Goal: Navigation & Orientation: Find specific page/section

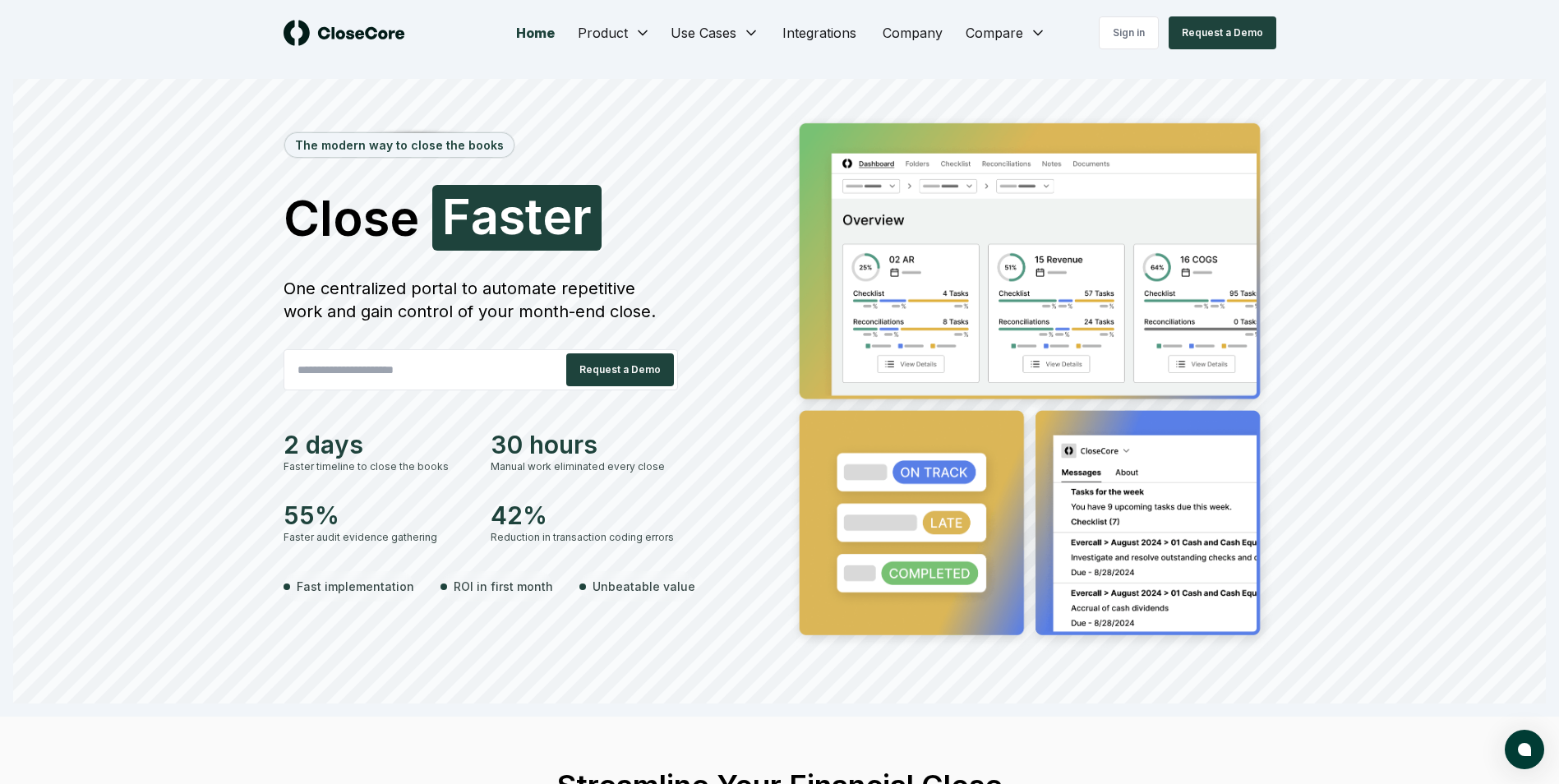
drag, startPoint x: 1145, startPoint y: 34, endPoint x: 1160, endPoint y: 61, distance: 30.9
click at [1145, 34] on link "Sign in" at bounding box center [1128, 32] width 60 height 33
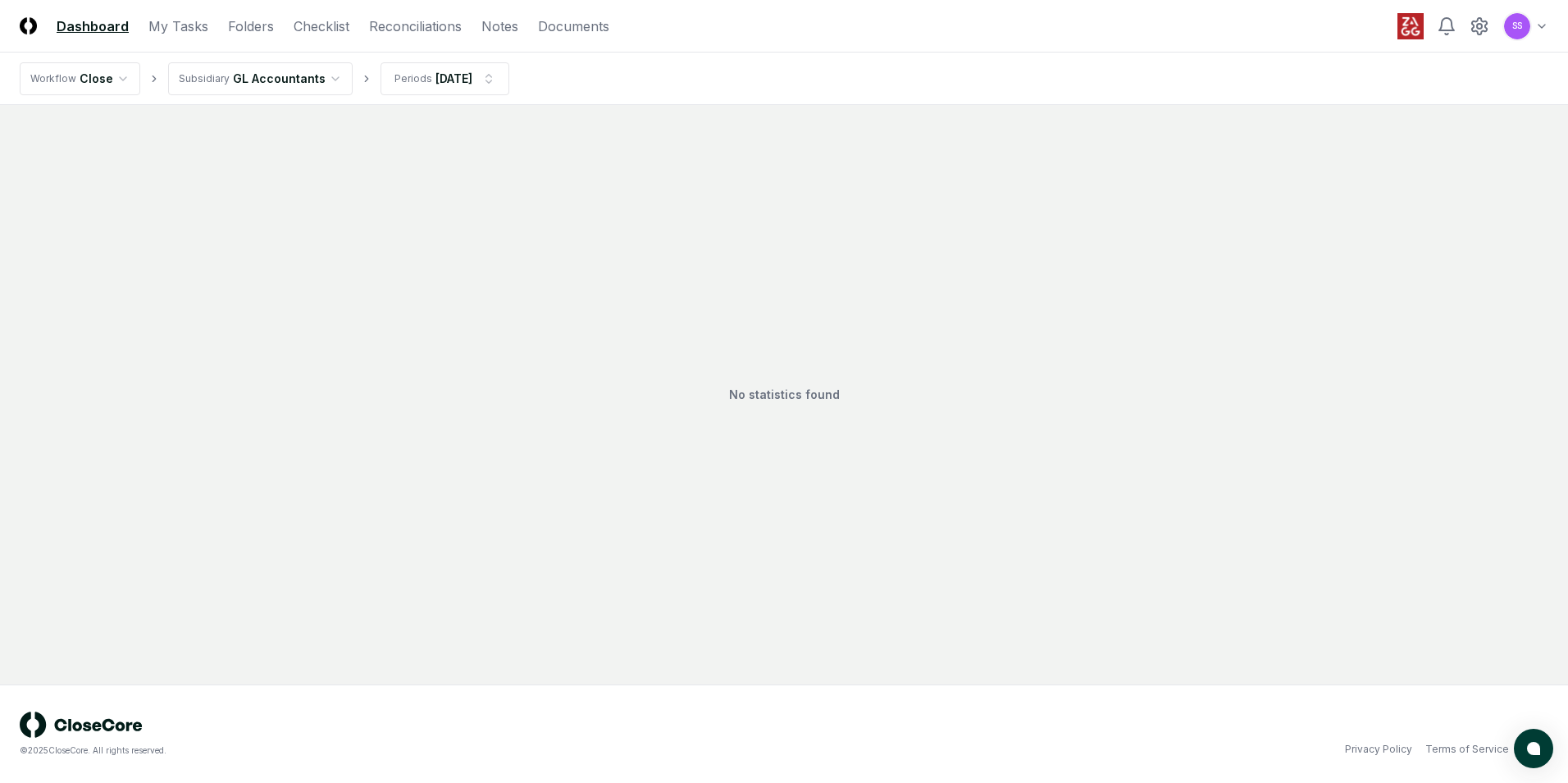
click at [327, 78] on html "CloseCore Dashboard My Tasks Folders Checklist Reconciliations Notes Documents …" at bounding box center [784, 391] width 1568 height 783
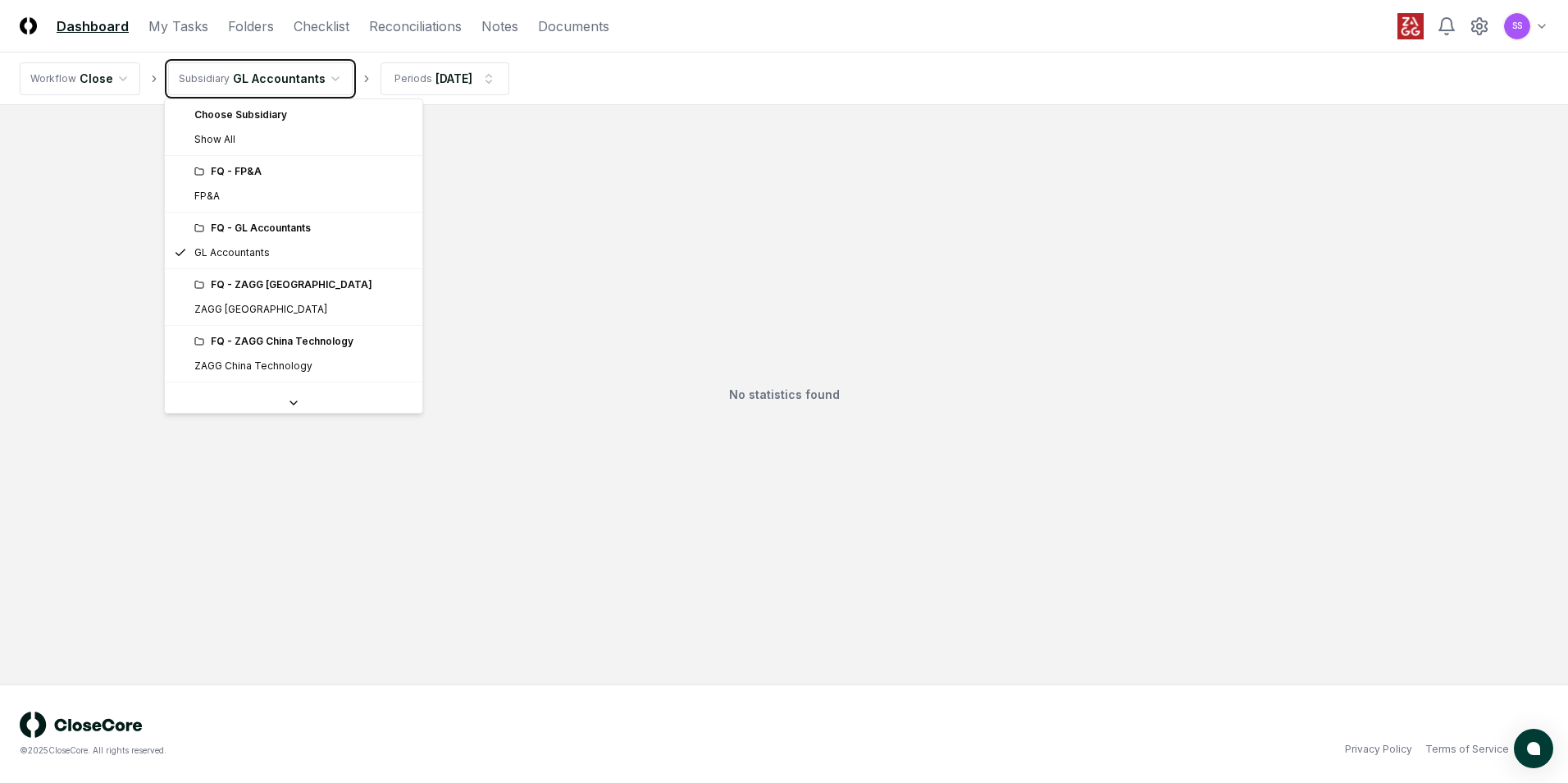
click at [327, 78] on html "CloseCore Dashboard My Tasks Folders Checklist Reconciliations Notes Documents …" at bounding box center [784, 391] width 1568 height 783
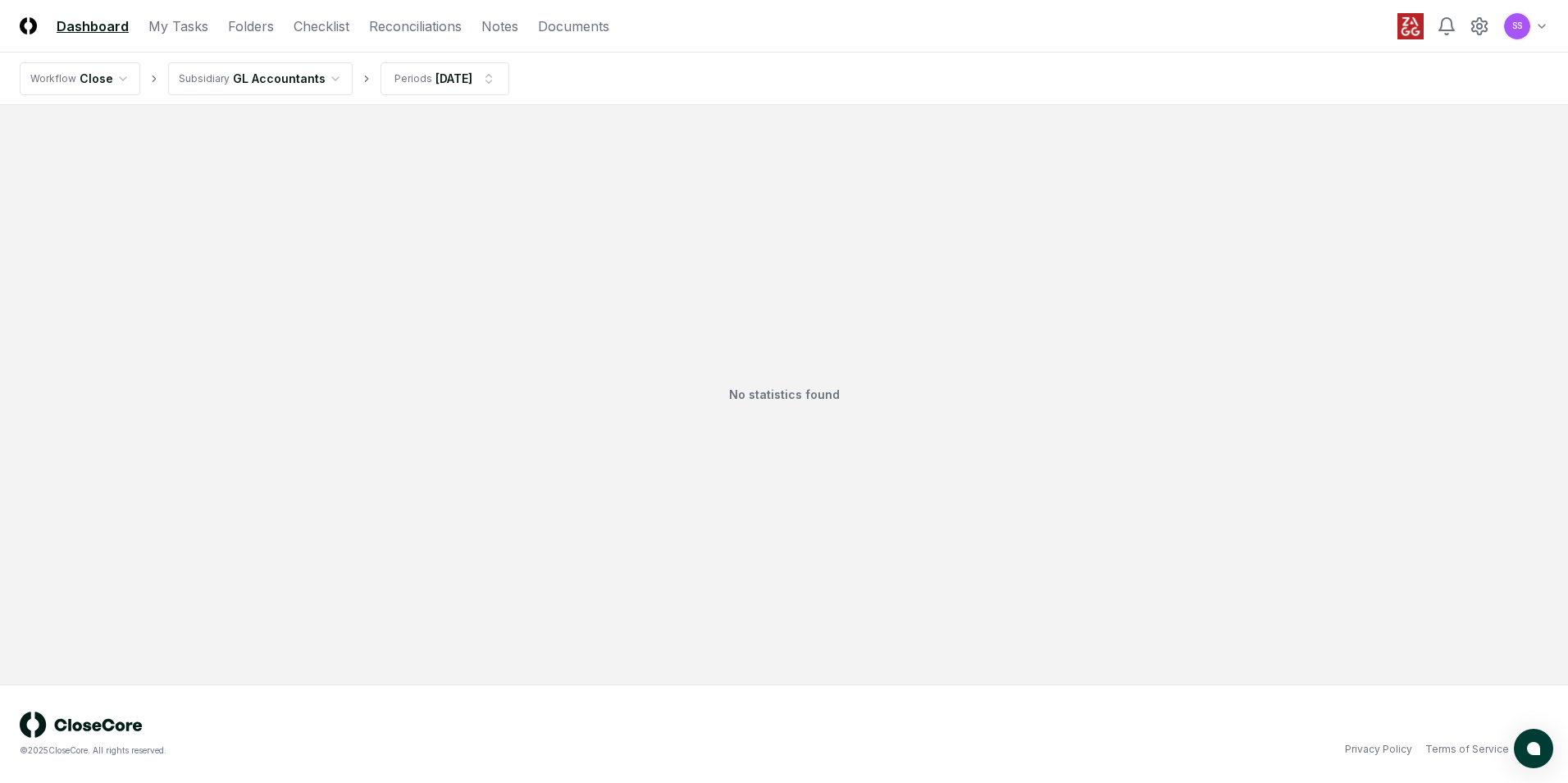
click at [323, 79] on html "CloseCore Dashboard My Tasks Folders Checklist Reconciliations Notes Documents …" at bounding box center [784, 391] width 1568 height 783
drag, startPoint x: 172, startPoint y: 30, endPoint x: 167, endPoint y: 44, distance: 14.9
click at [172, 30] on link "My Tasks" at bounding box center [178, 26] width 60 height 20
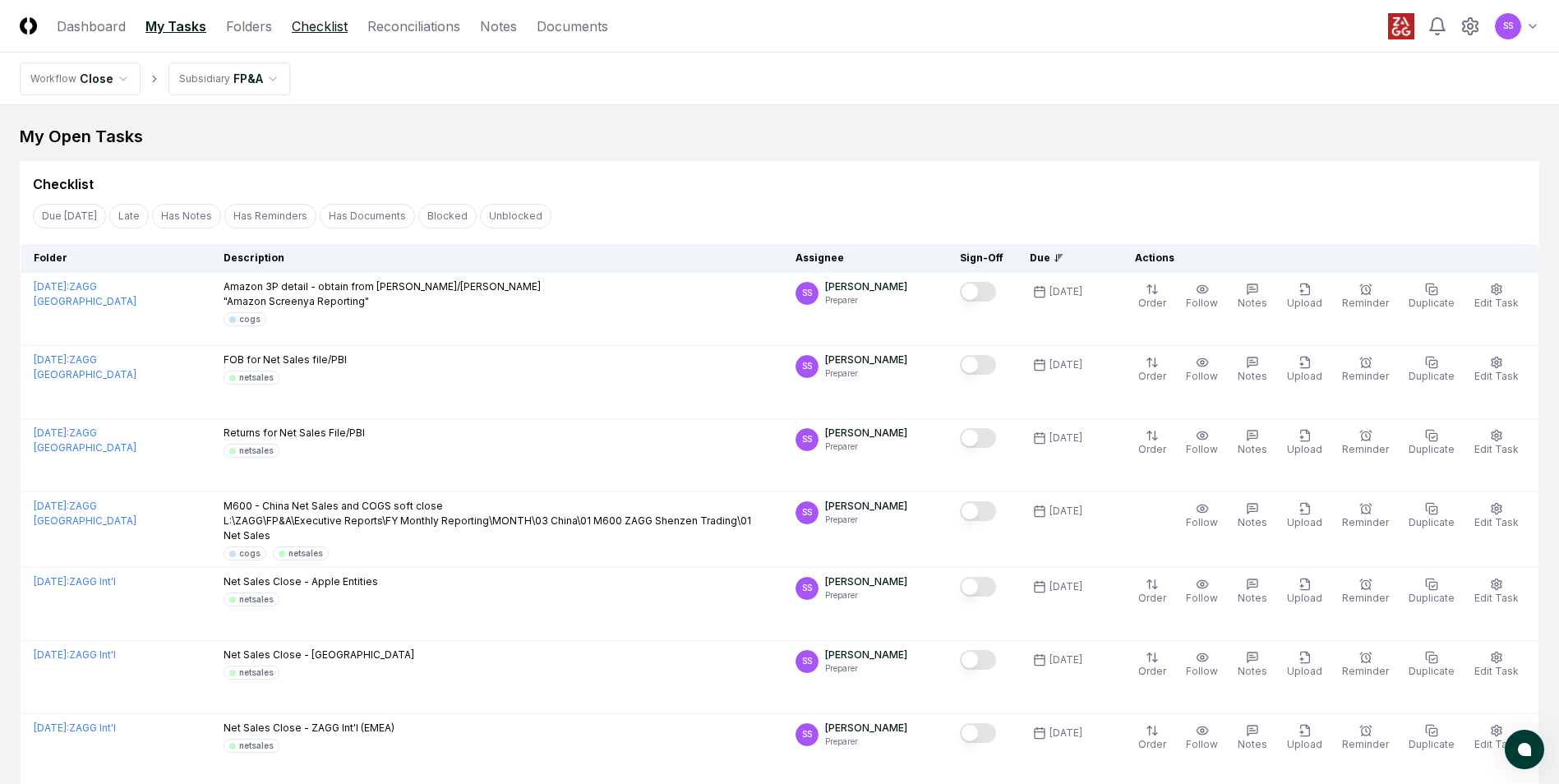
click at [299, 29] on link "Checklist" at bounding box center [319, 26] width 56 height 20
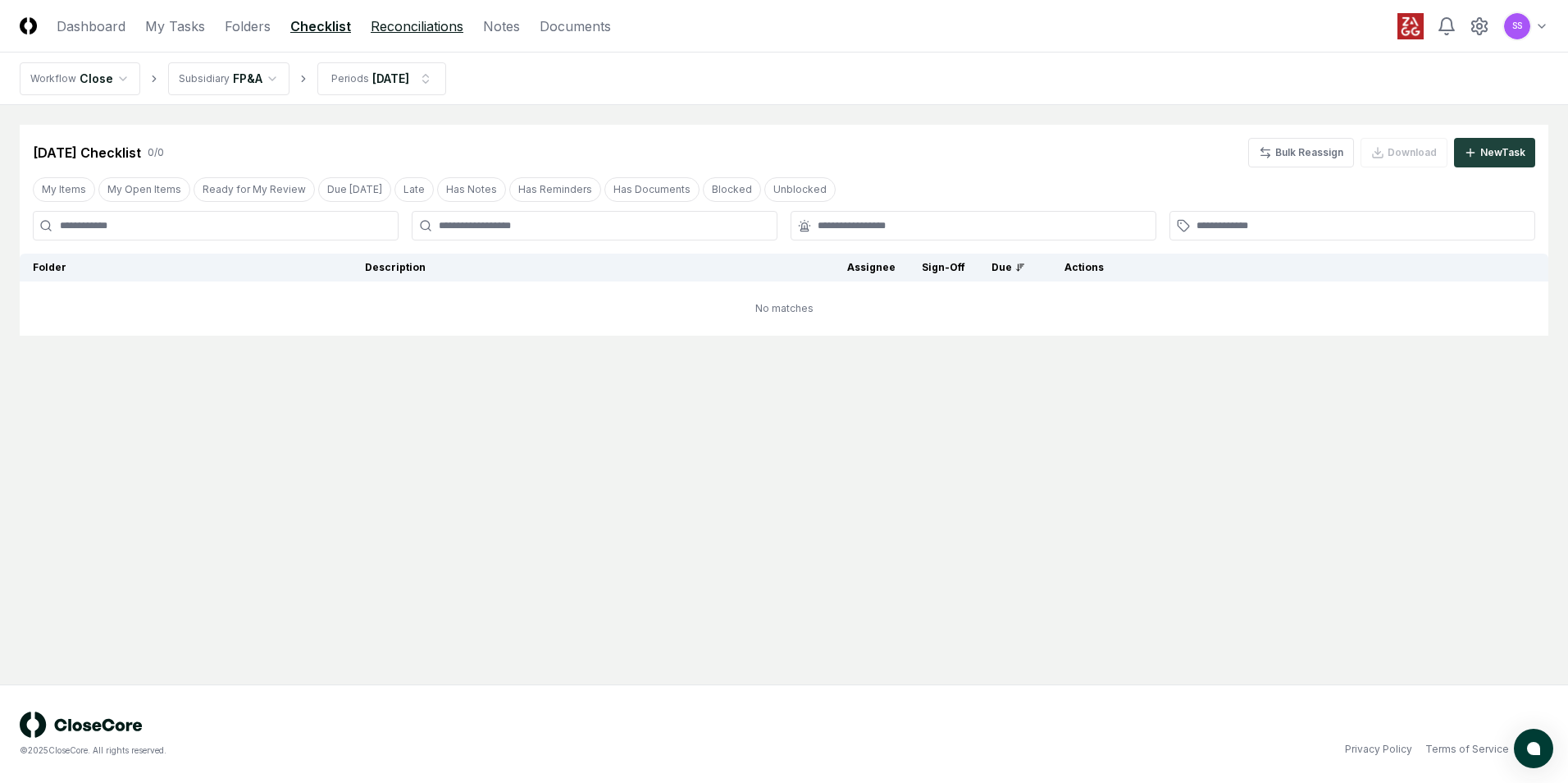
click at [397, 30] on link "Reconciliations" at bounding box center [417, 26] width 93 height 20
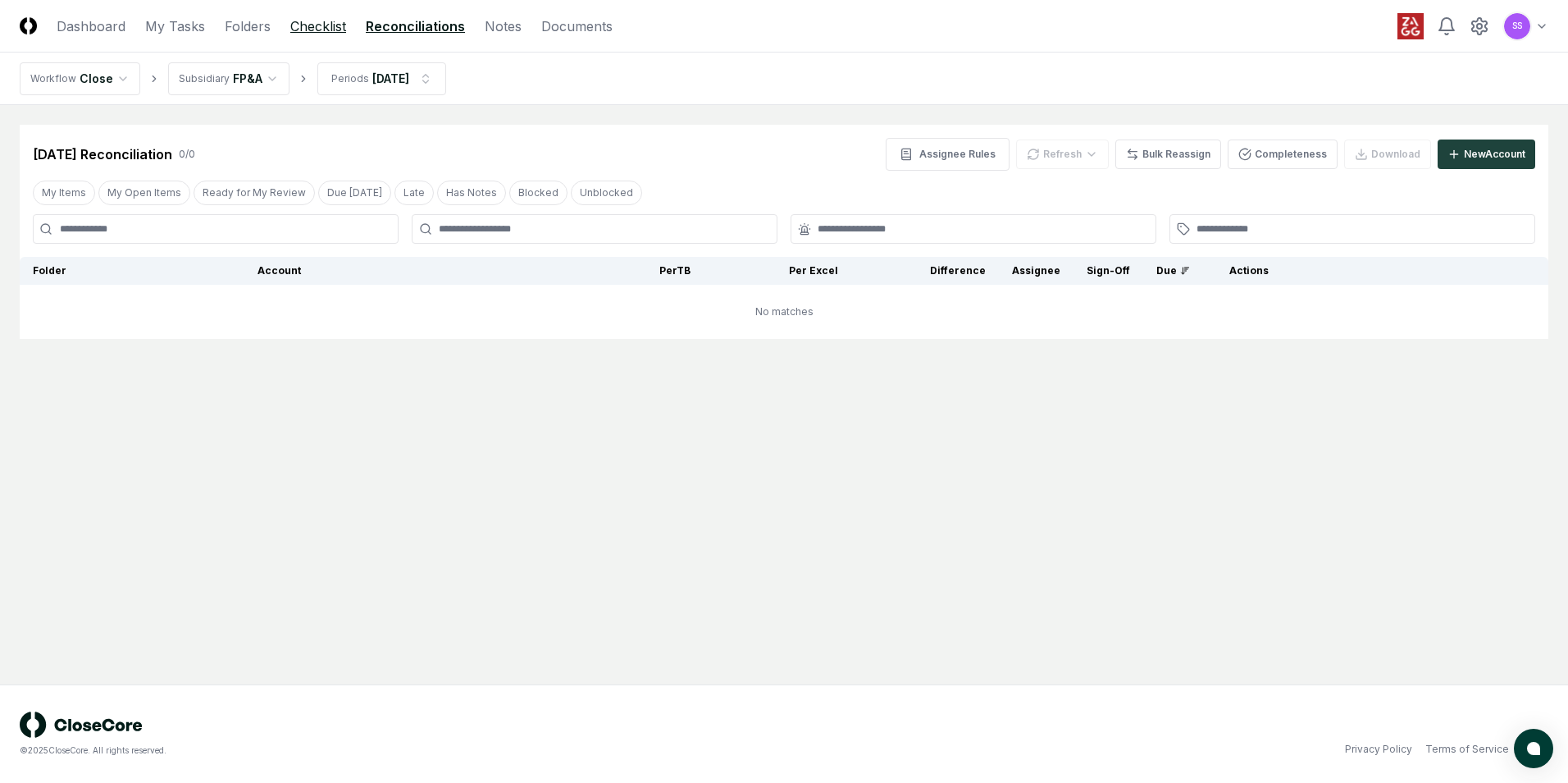
click at [302, 27] on link "Checklist" at bounding box center [318, 26] width 56 height 20
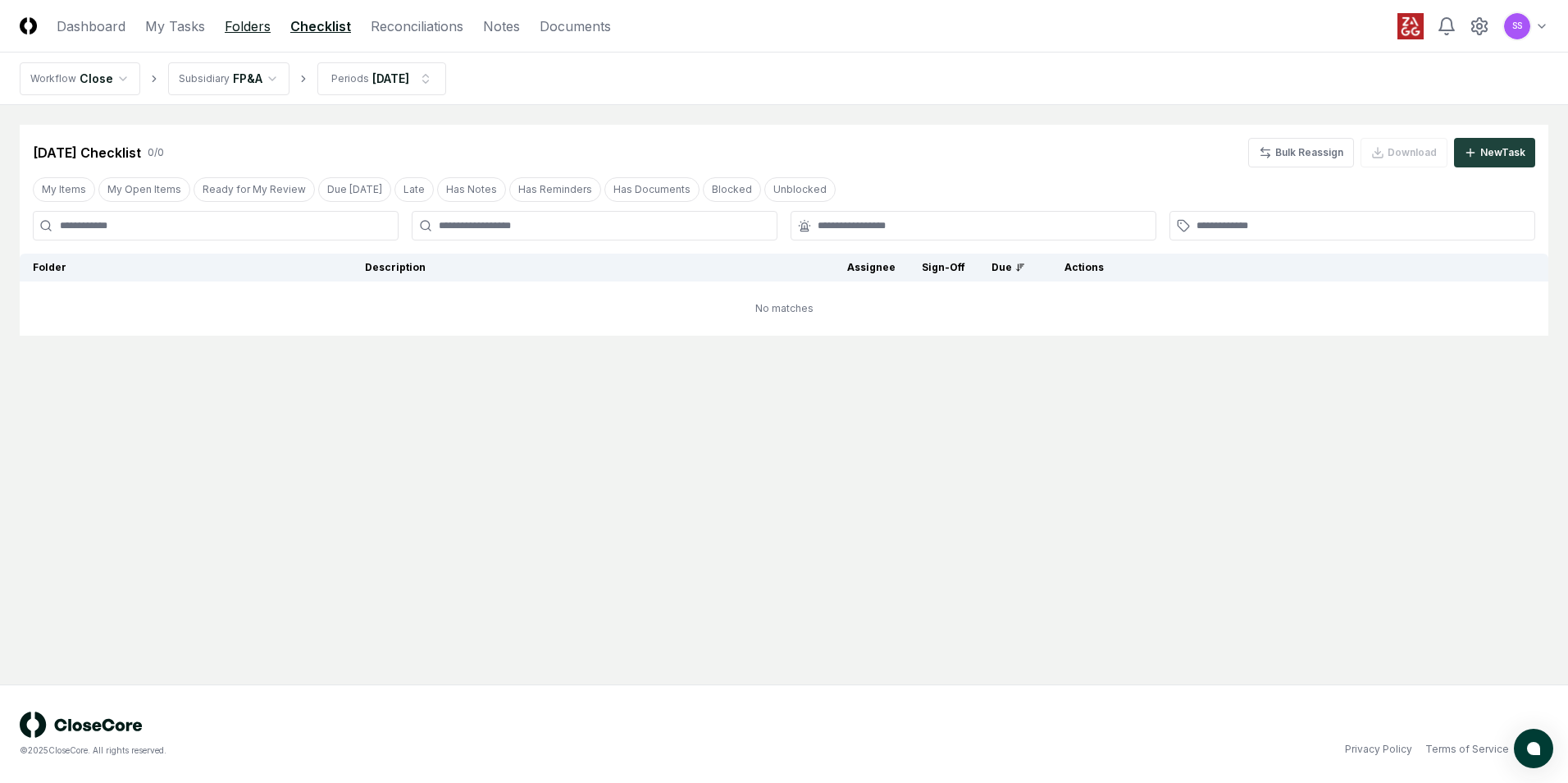
click at [225, 22] on link "Folders" at bounding box center [248, 26] width 46 height 20
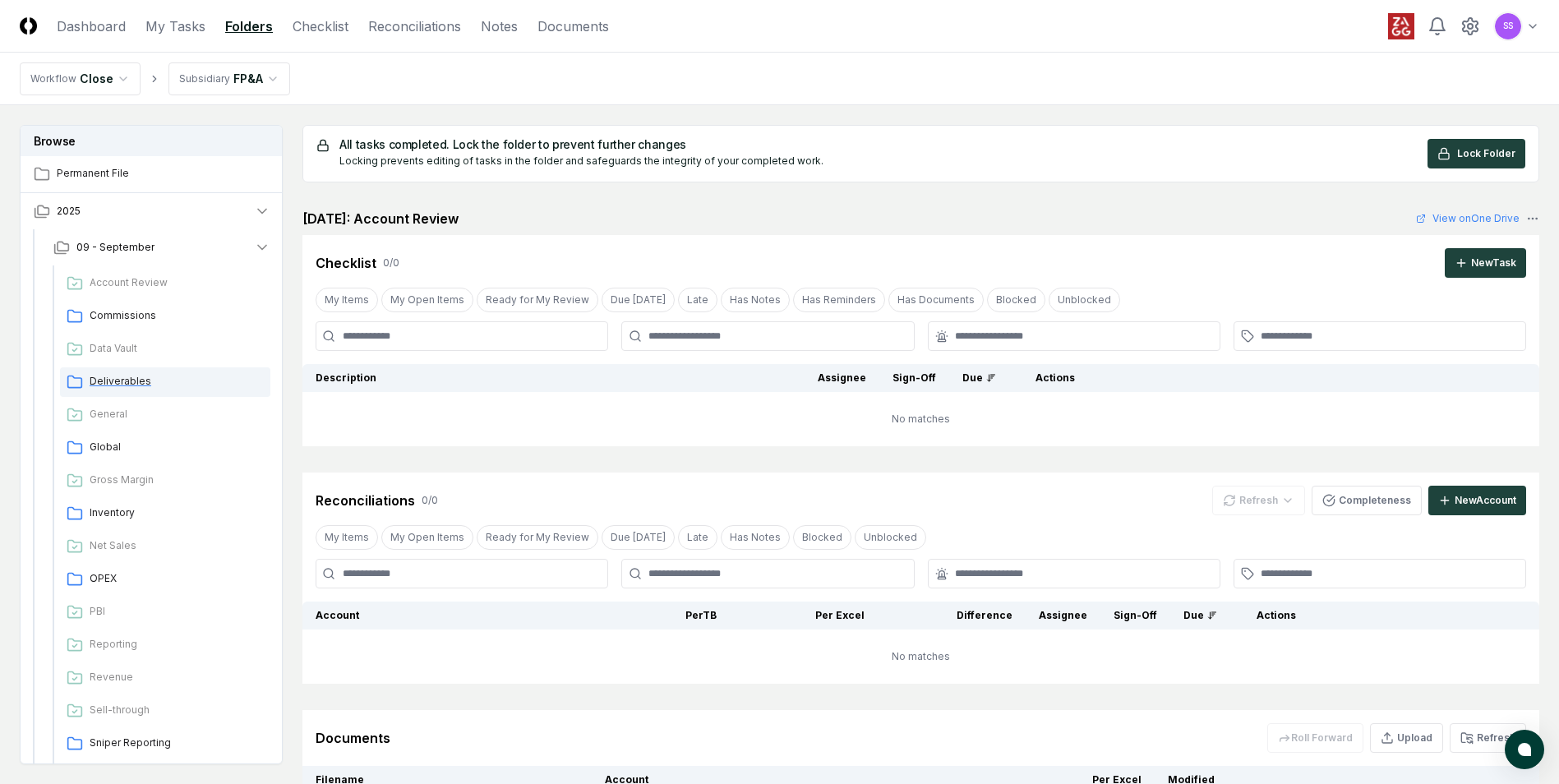
click at [120, 377] on span "Deliverables" at bounding box center [176, 381] width 174 height 15
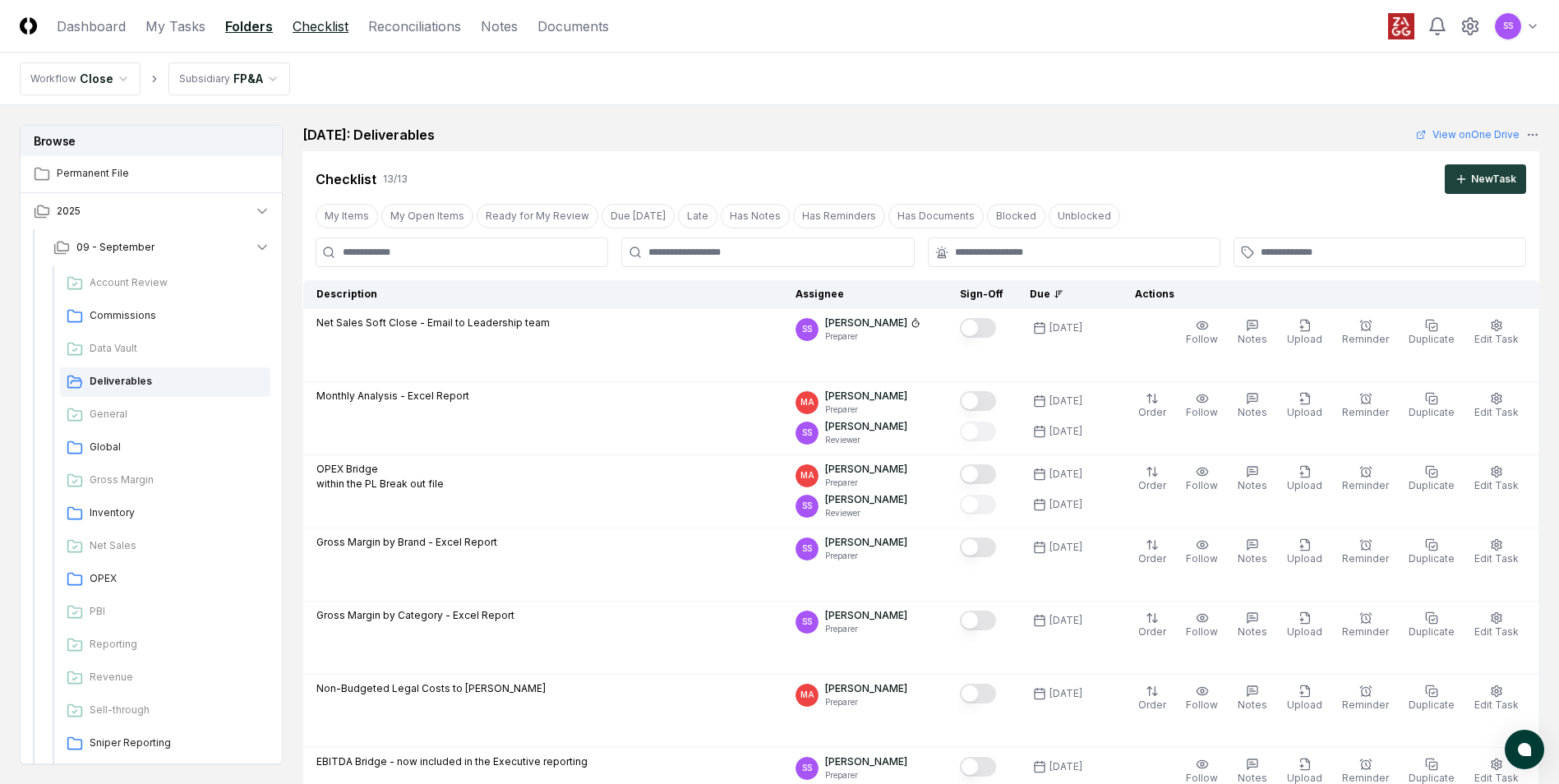
click at [318, 29] on link "Checklist" at bounding box center [320, 26] width 56 height 20
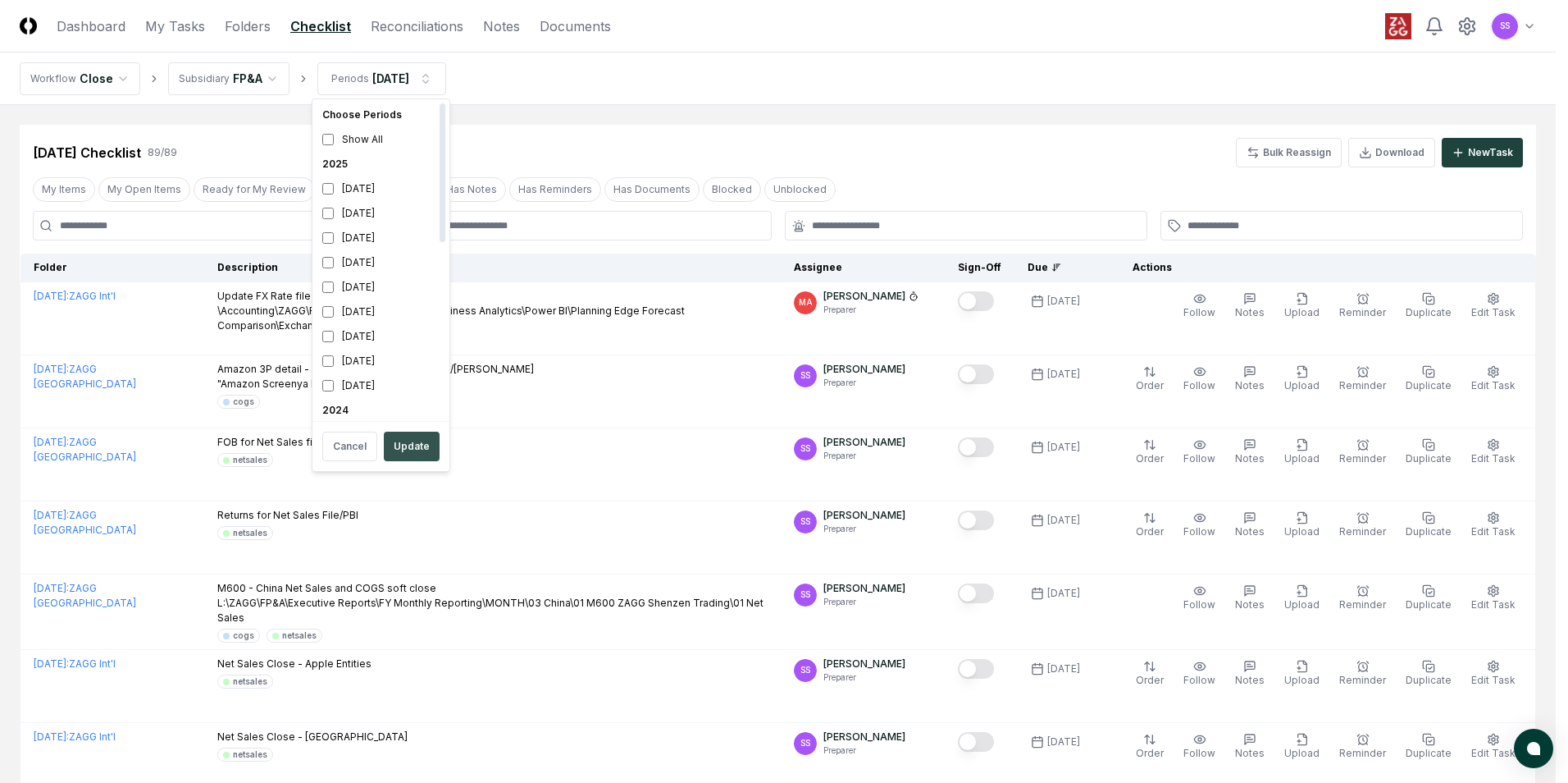
click at [399, 446] on button "Update" at bounding box center [412, 446] width 56 height 29
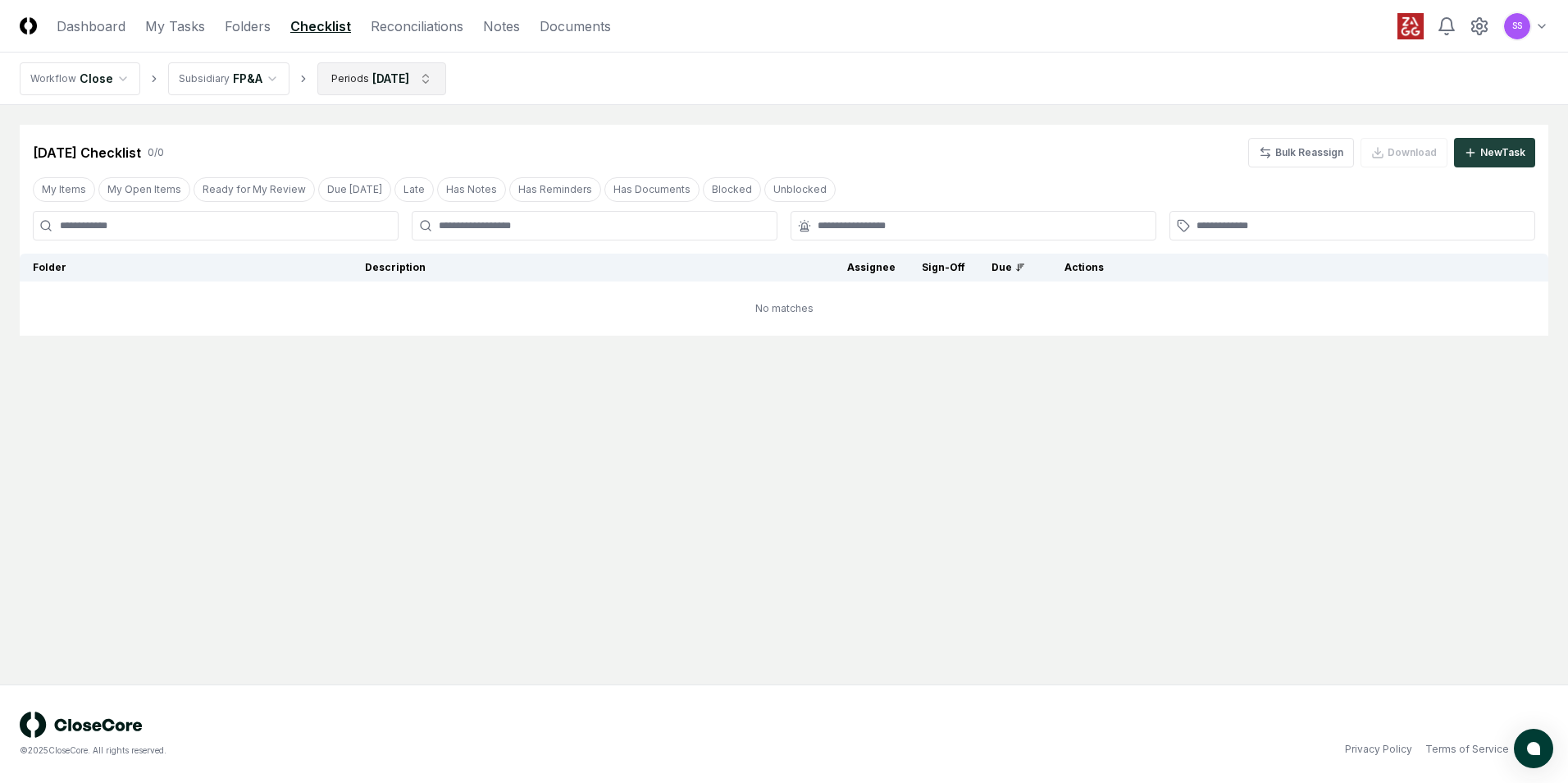
click at [440, 79] on html "CloseCore Dashboard My Tasks Folders Checklist Reconciliations Notes Documents …" at bounding box center [784, 391] width 1568 height 783
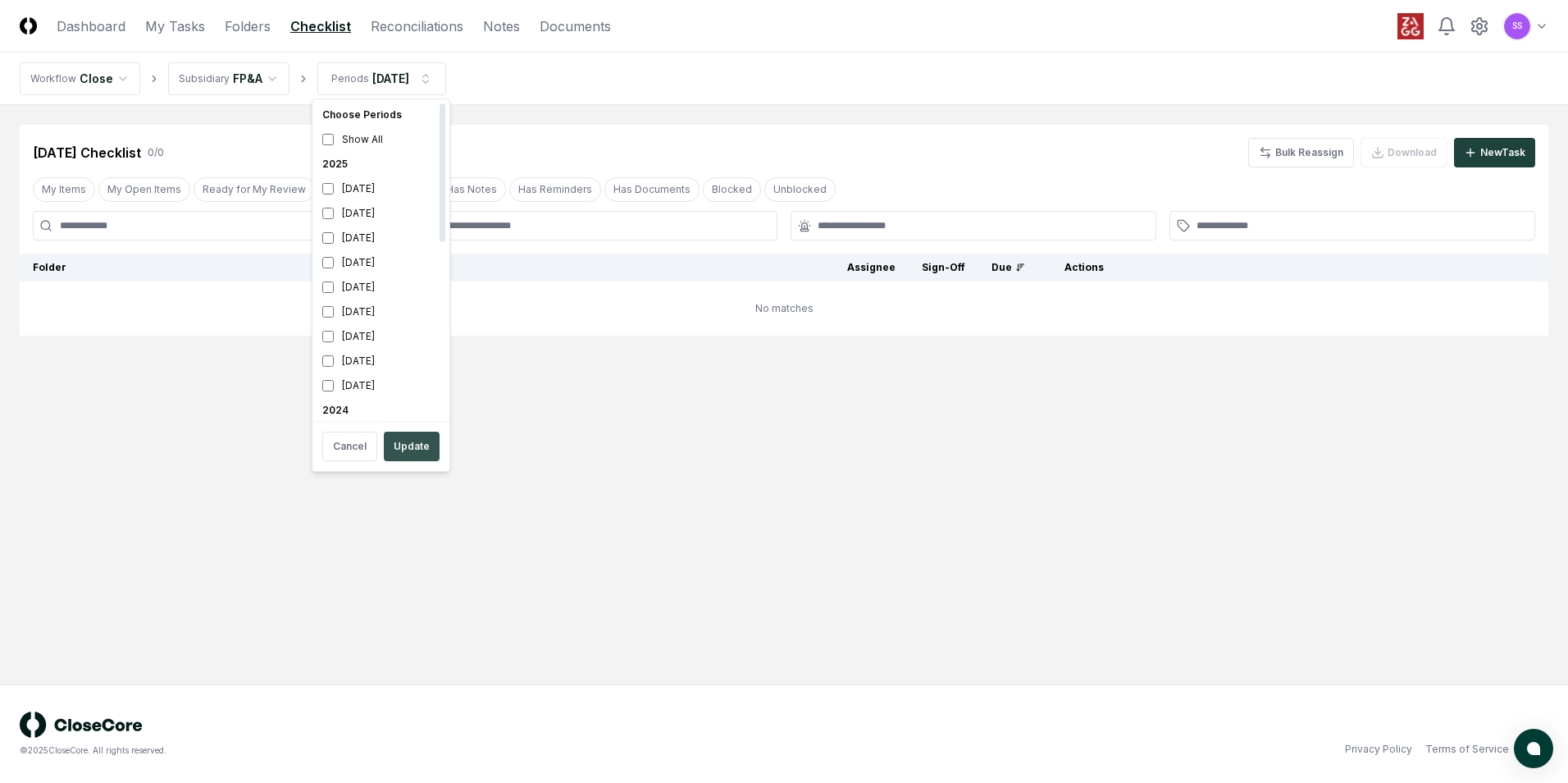
click at [408, 440] on button "Update" at bounding box center [412, 446] width 56 height 29
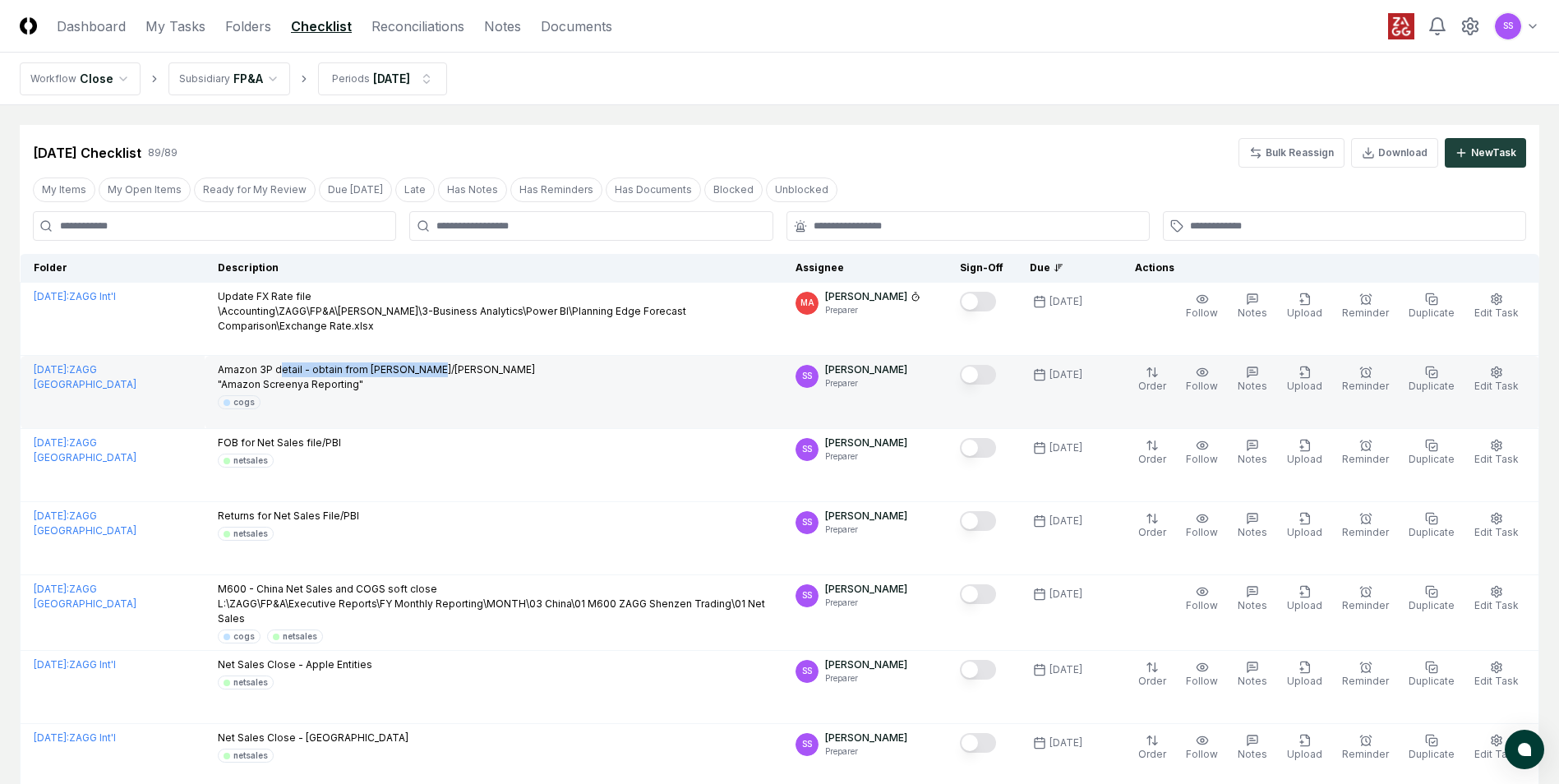
drag, startPoint x: 362, startPoint y: 369, endPoint x: 458, endPoint y: 368, distance: 96.0
click at [447, 368] on div "Amazon 3P detail - obtain from Julie/Merril "Amazon Screenya Reporting" cogs" at bounding box center [493, 385] width 551 height 47
drag, startPoint x: 458, startPoint y: 368, endPoint x: 528, endPoint y: 380, distance: 71.0
click at [527, 380] on div "Amazon 3P detail - obtain from Julie/Merril "Amazon Screenya Reporting" cogs" at bounding box center [493, 385] width 551 height 47
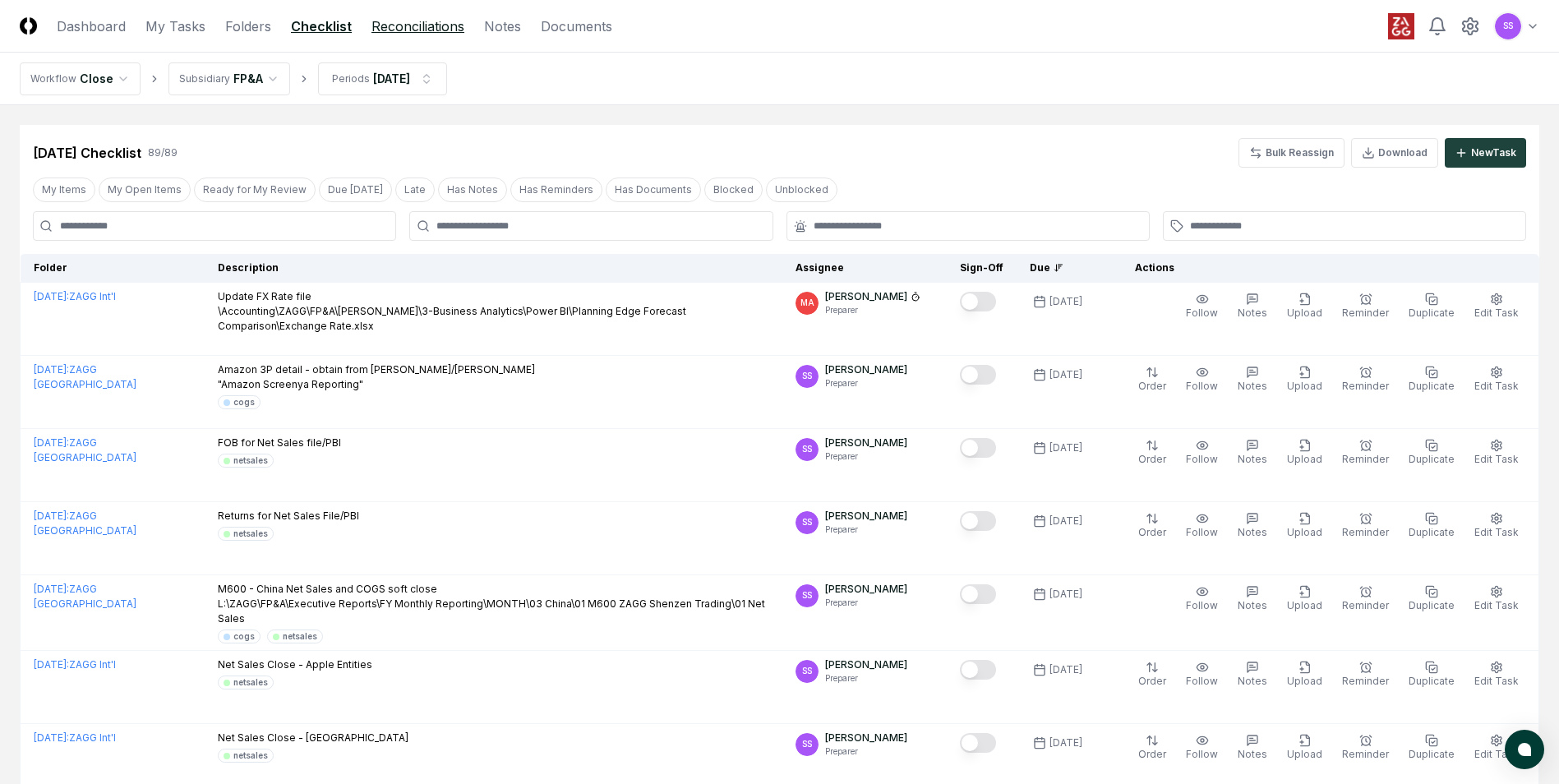
click at [404, 27] on link "Reconciliations" at bounding box center [418, 26] width 93 height 20
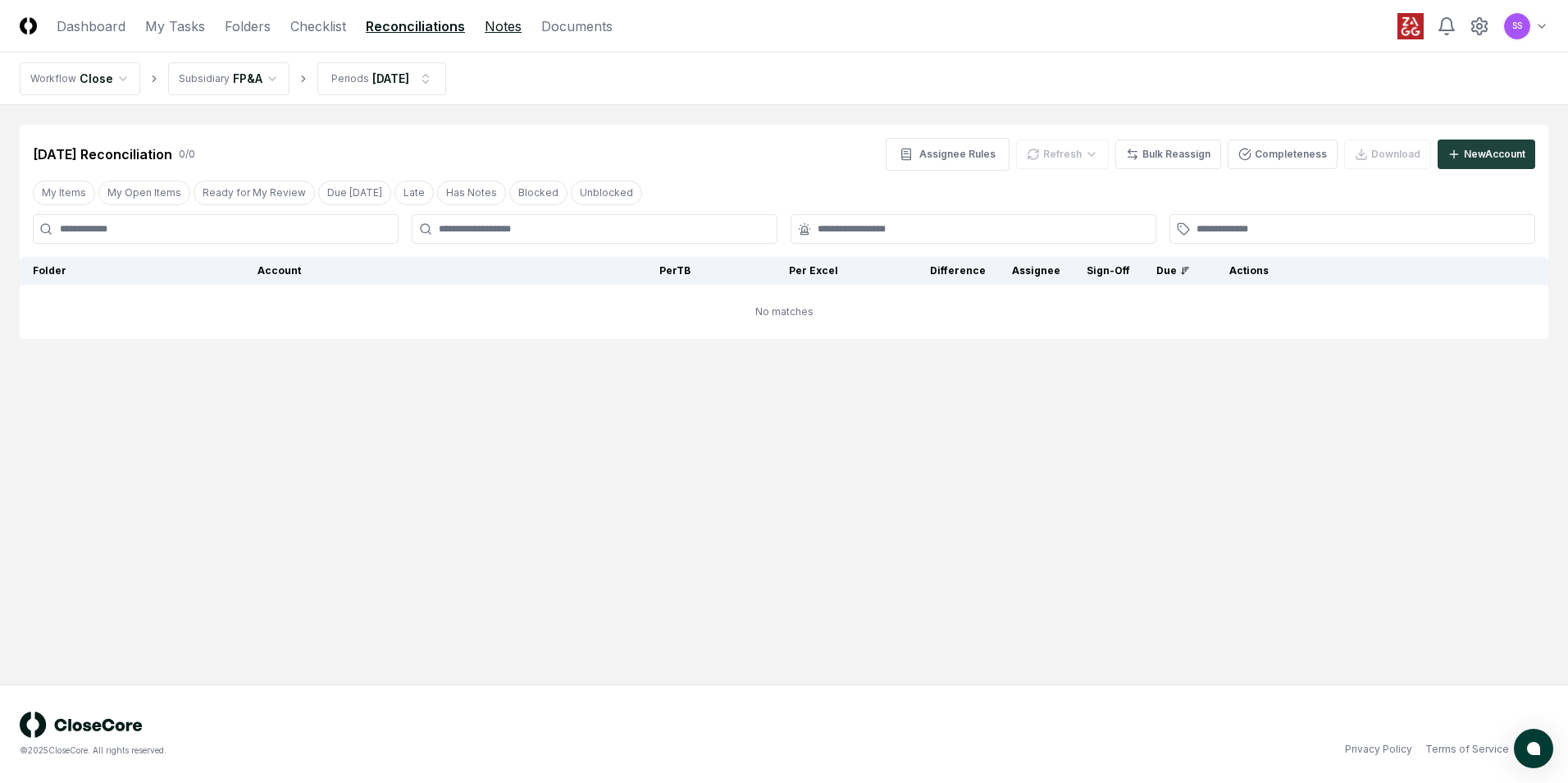
click at [496, 24] on link "Notes" at bounding box center [503, 26] width 37 height 20
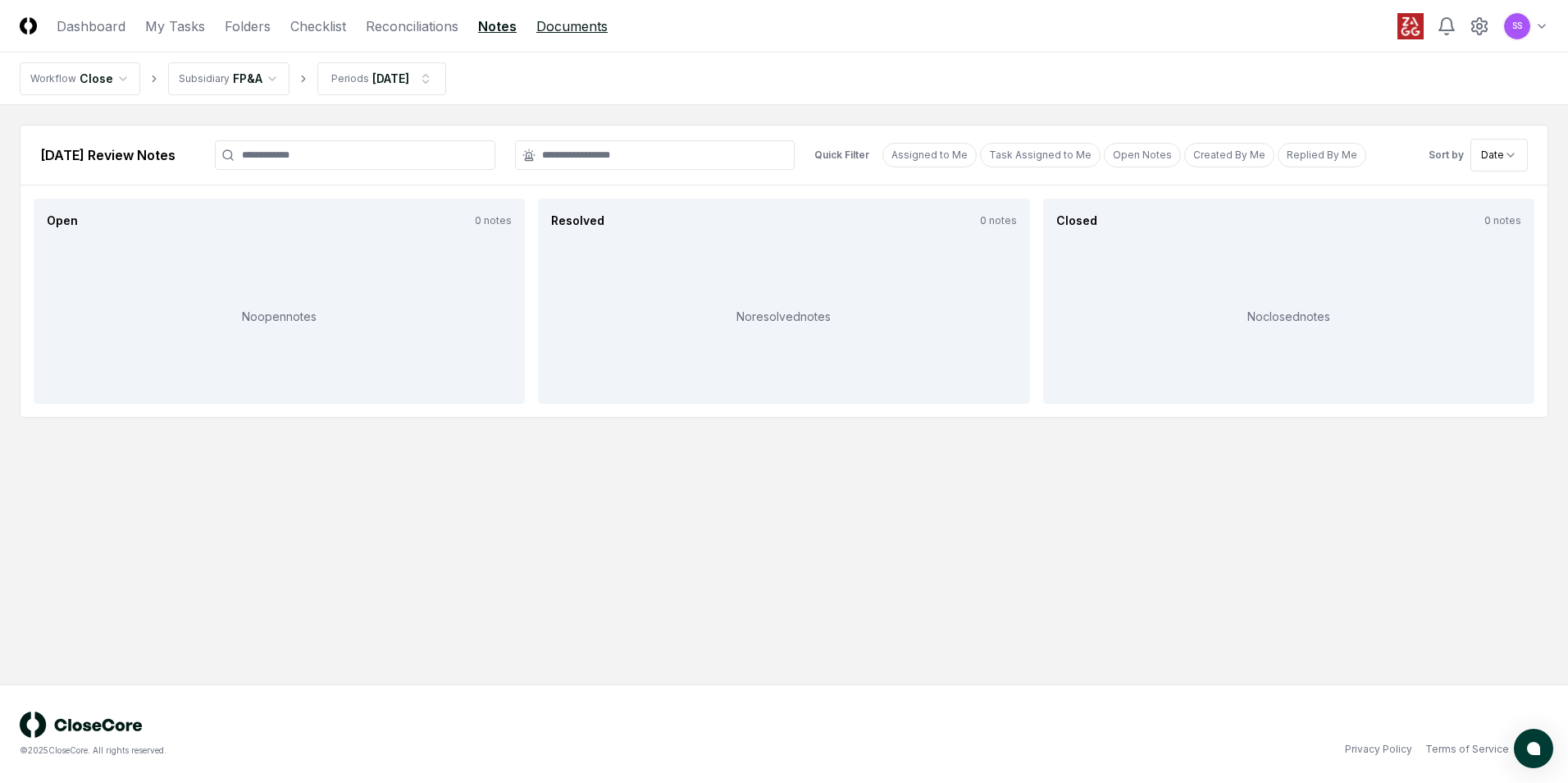
click at [569, 25] on link "Documents" at bounding box center [572, 26] width 71 height 20
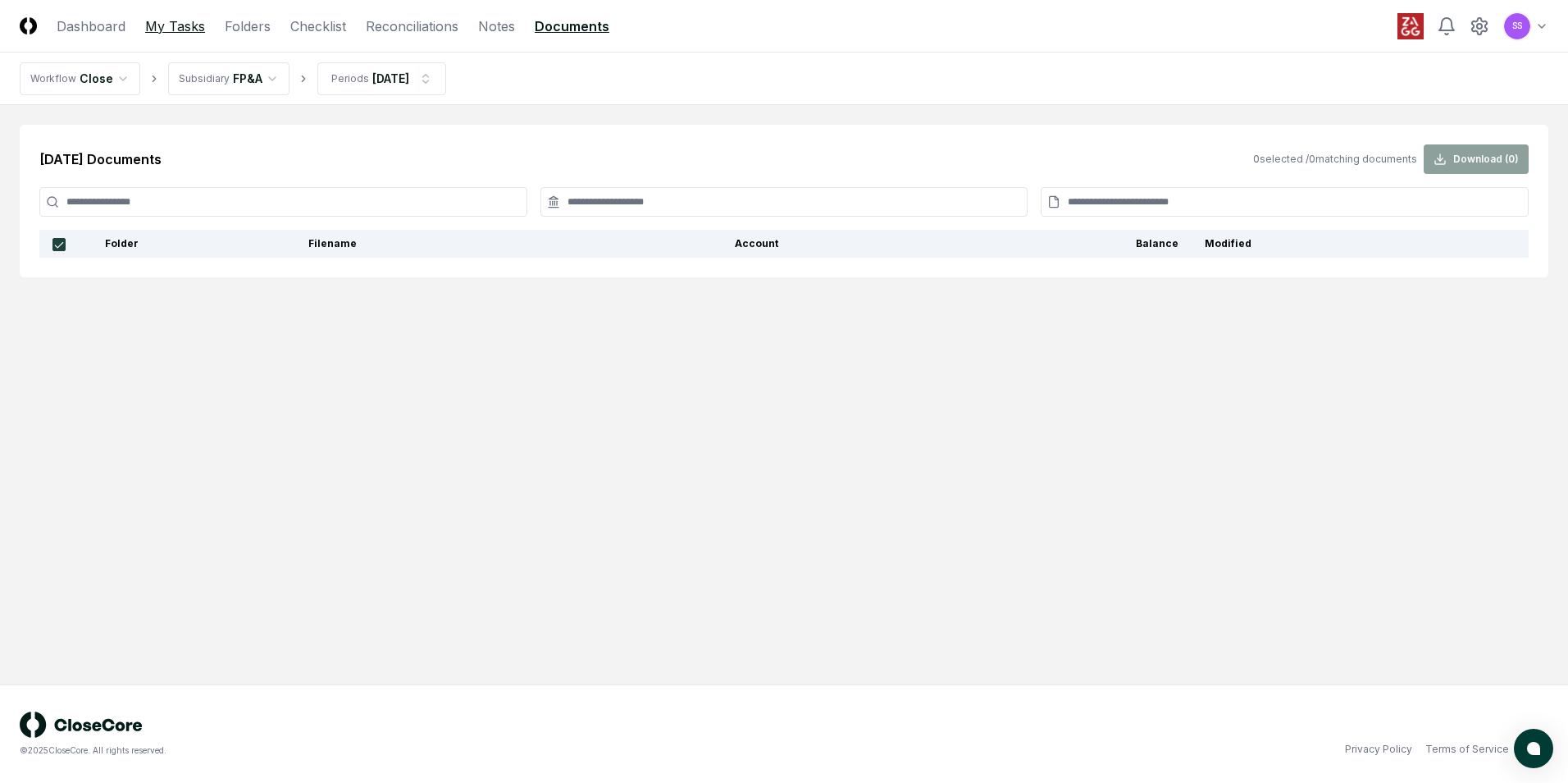
click at [173, 24] on link "My Tasks" at bounding box center [175, 26] width 60 height 20
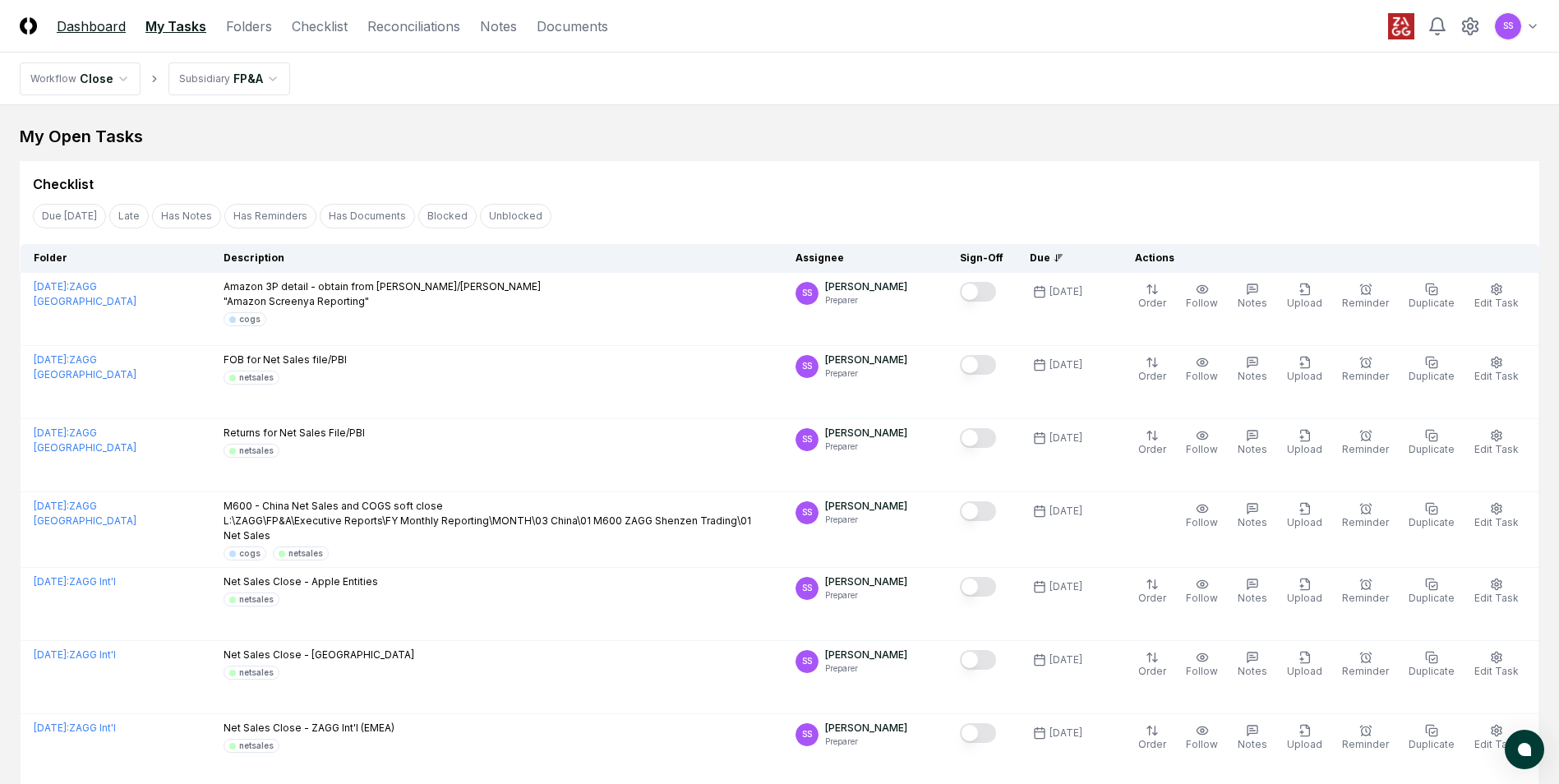
click at [96, 27] on link "Dashboard" at bounding box center [91, 26] width 69 height 20
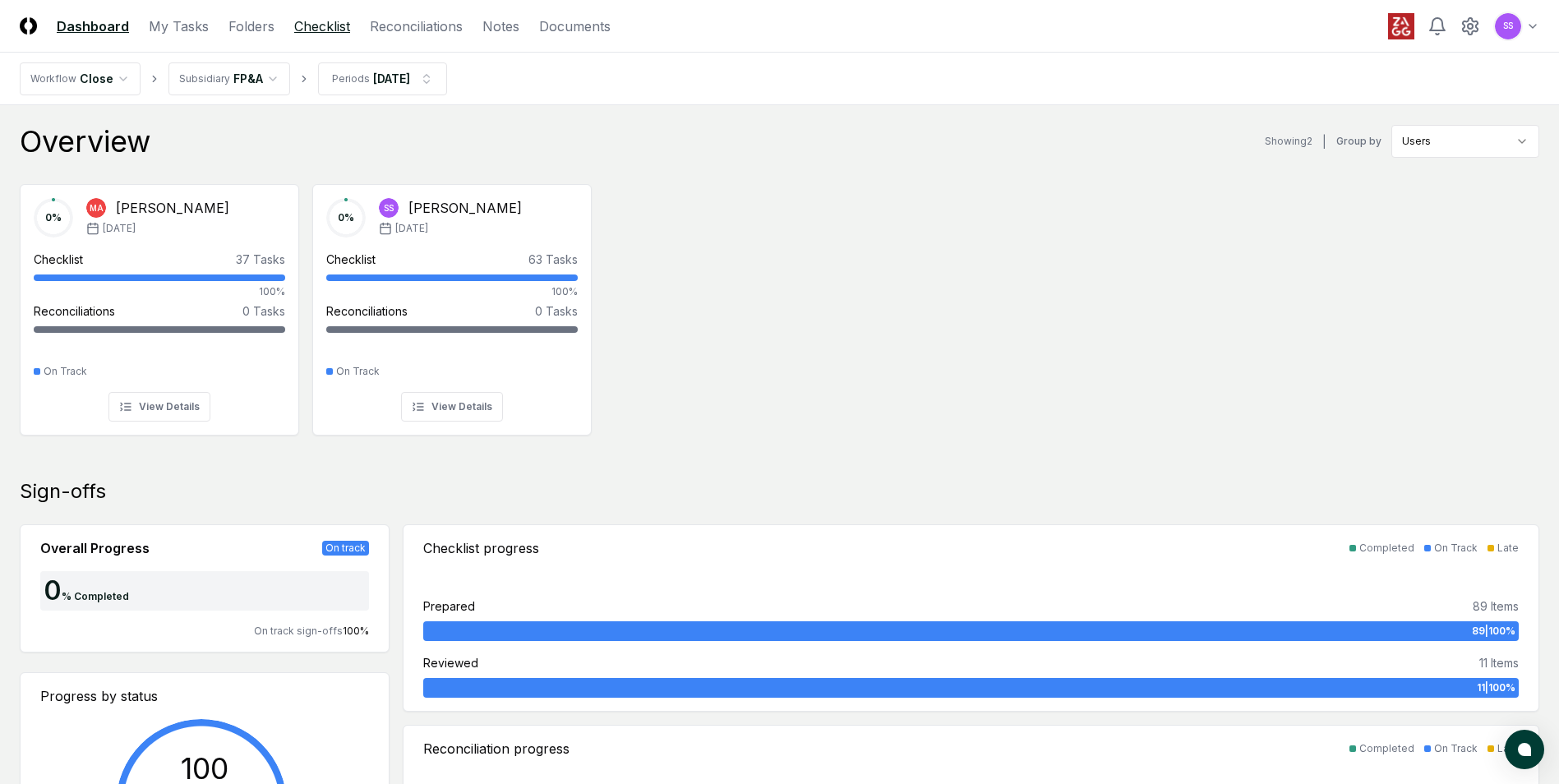
click at [315, 24] on link "Checklist" at bounding box center [322, 26] width 56 height 20
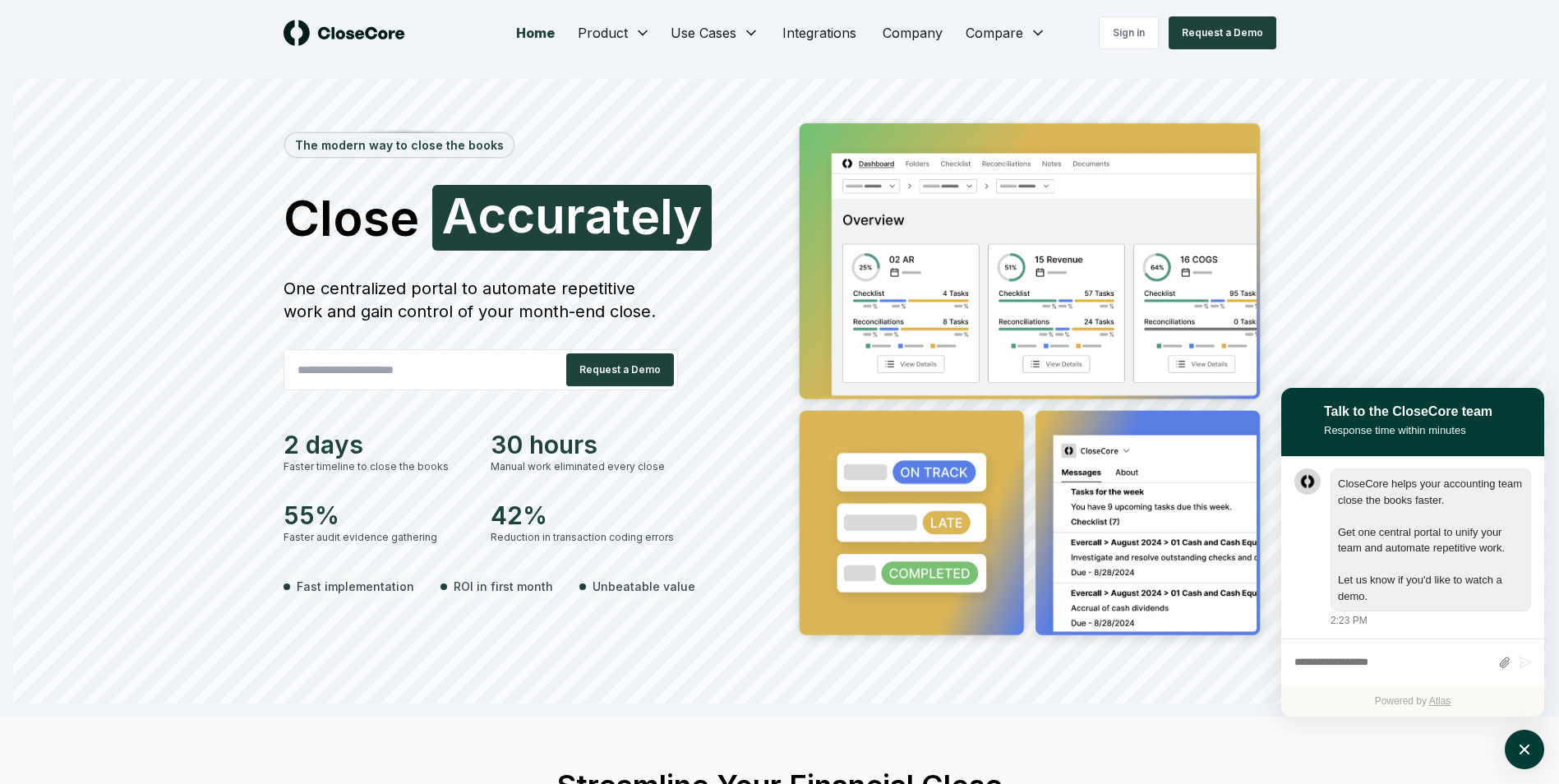
scroll to position [1, 0]
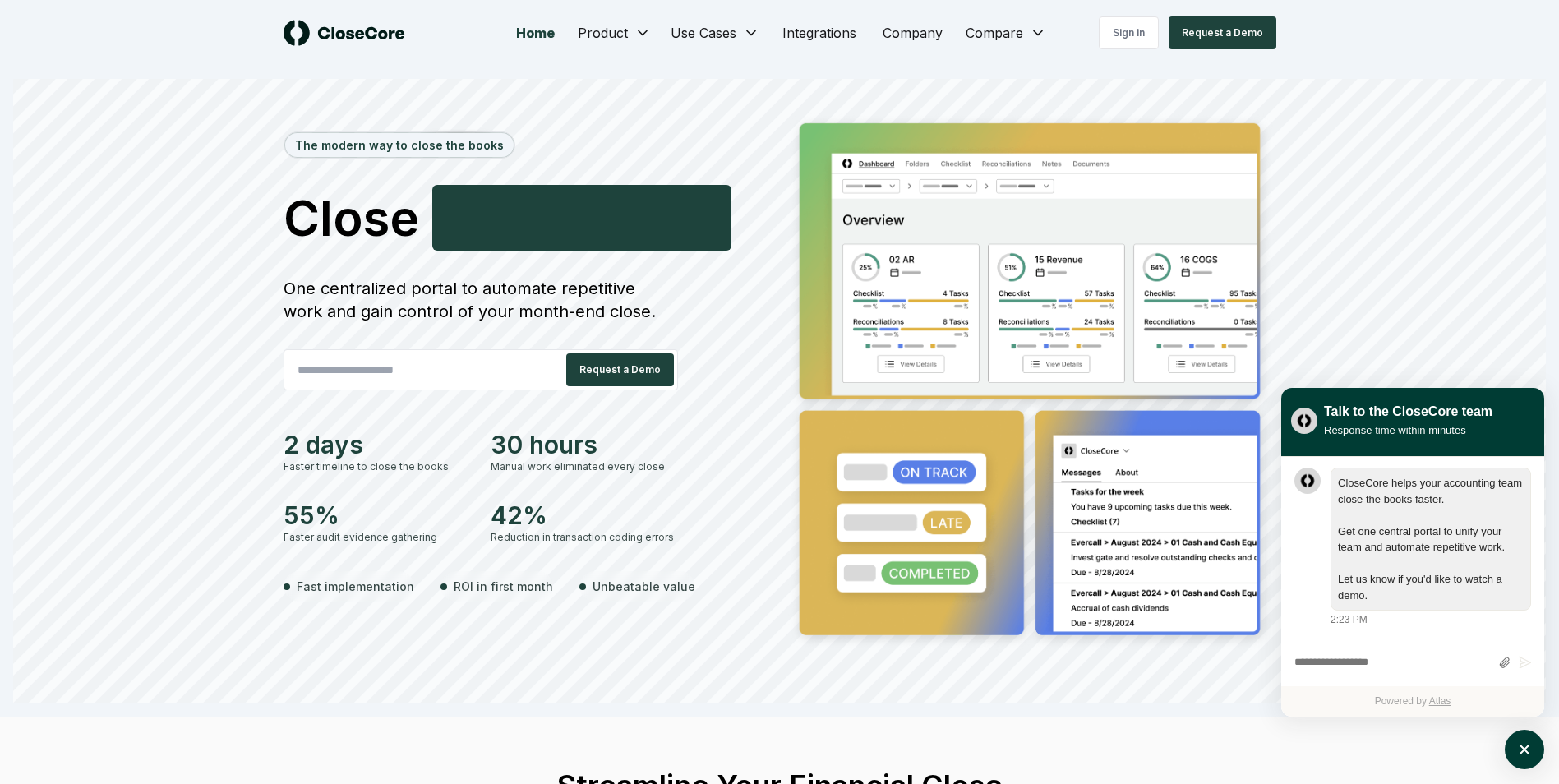
drag, startPoint x: 319, startPoint y: 289, endPoint x: 405, endPoint y: 307, distance: 87.9
click at [405, 307] on div "One centralized portal to automate repetitive work and gain control of your mon…" at bounding box center [480, 299] width 395 height 46
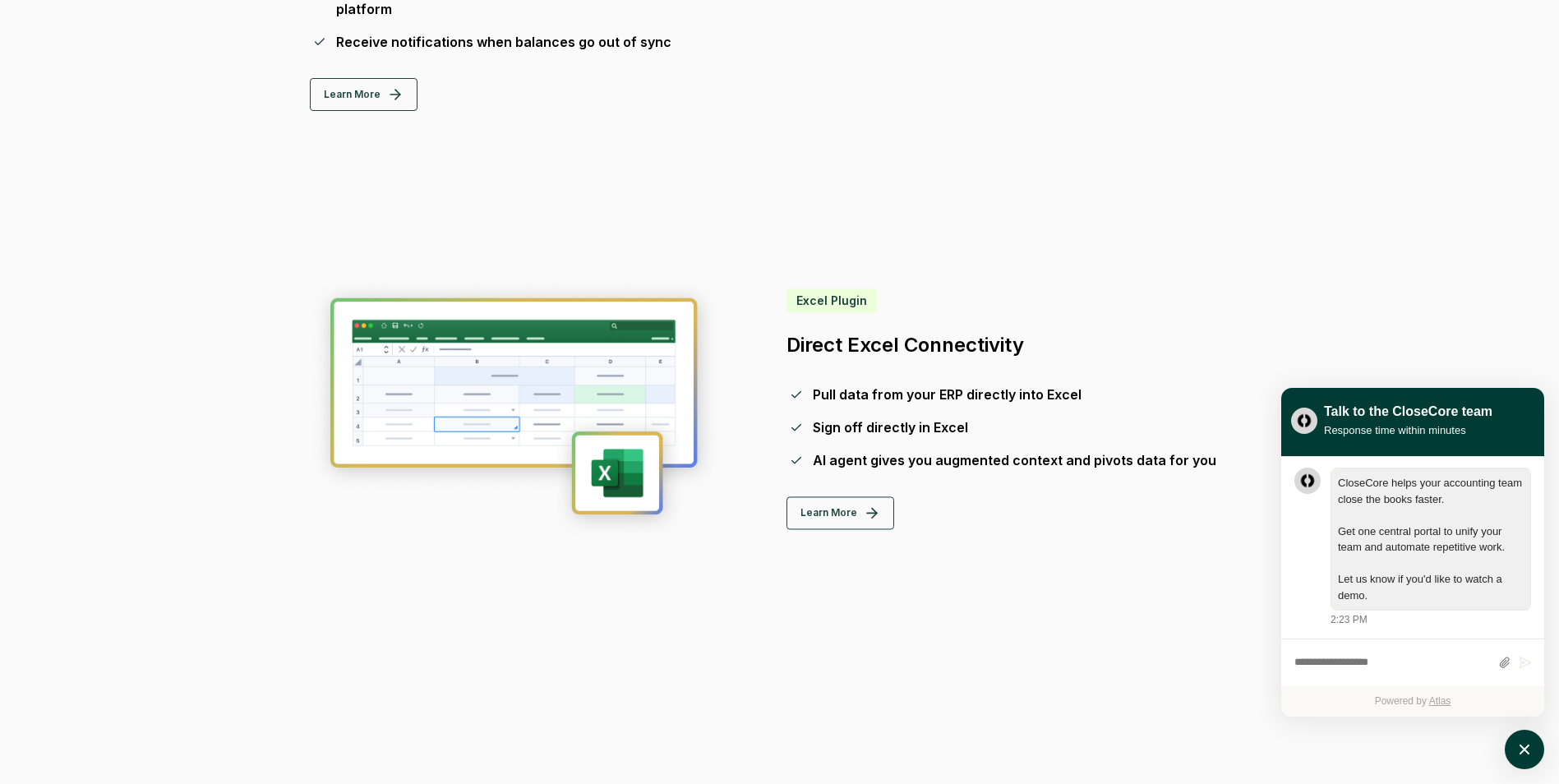
scroll to position [1726, 0]
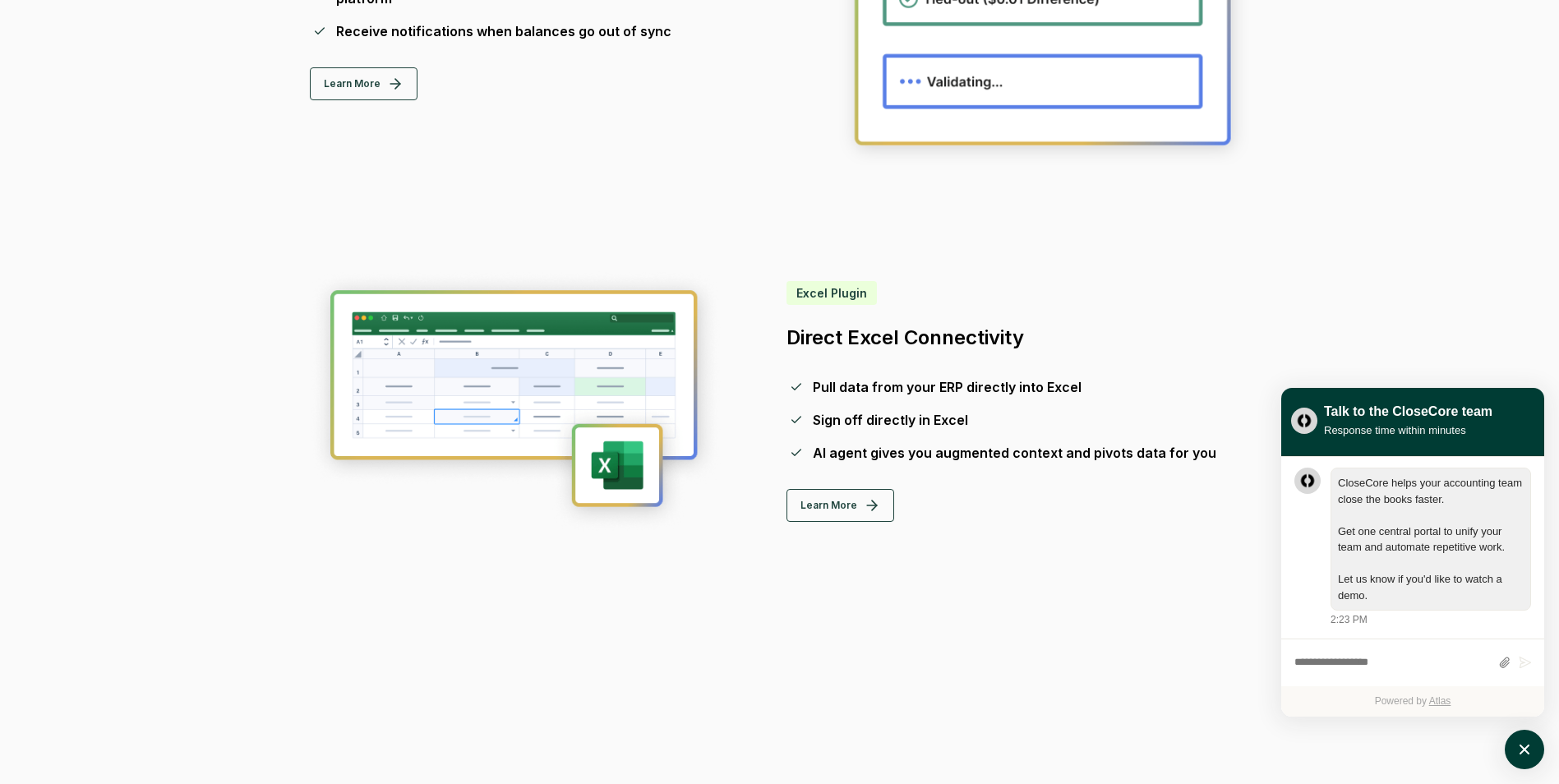
drag, startPoint x: 799, startPoint y: 340, endPoint x: 943, endPoint y: 343, distance: 144.0
click at [943, 343] on h3 "Direct Excel Connectivity" at bounding box center [1019, 338] width 464 height 27
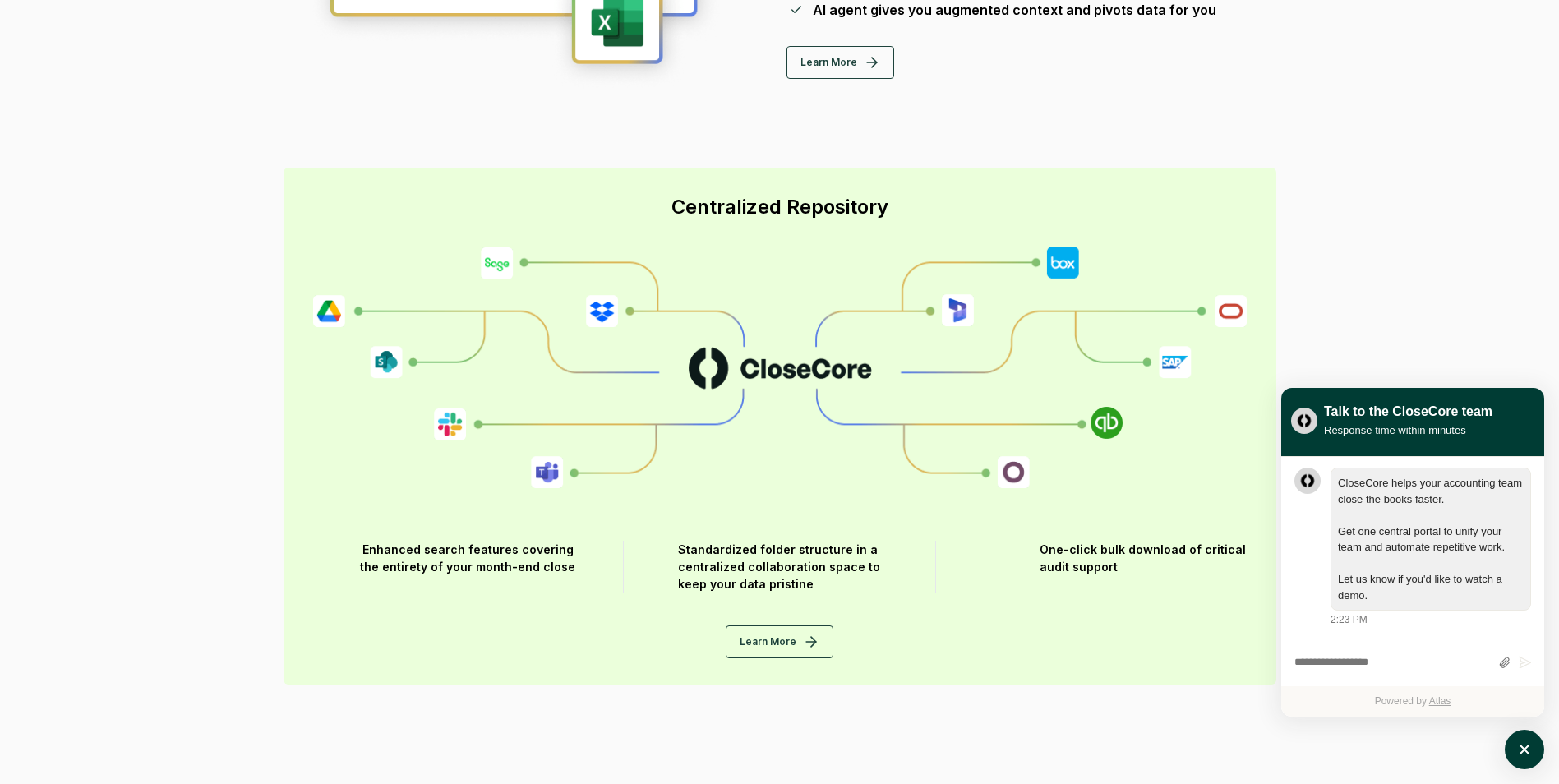
scroll to position [2219, 0]
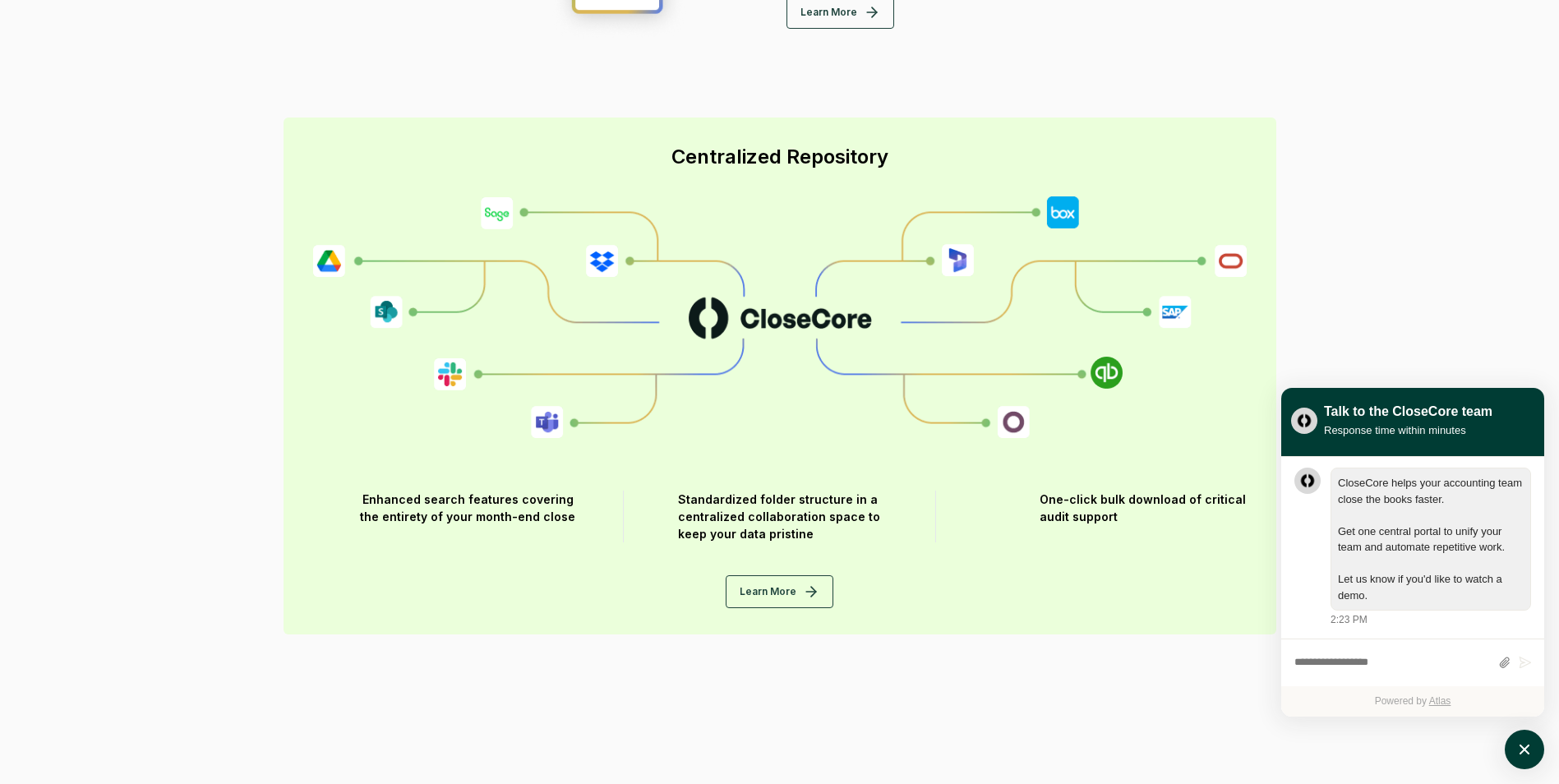
drag, startPoint x: 454, startPoint y: 507, endPoint x: 539, endPoint y: 521, distance: 86.1
click at [524, 519] on div "Enhanced search features covering the entirety of your month-end close" at bounding box center [469, 516] width 312 height 51
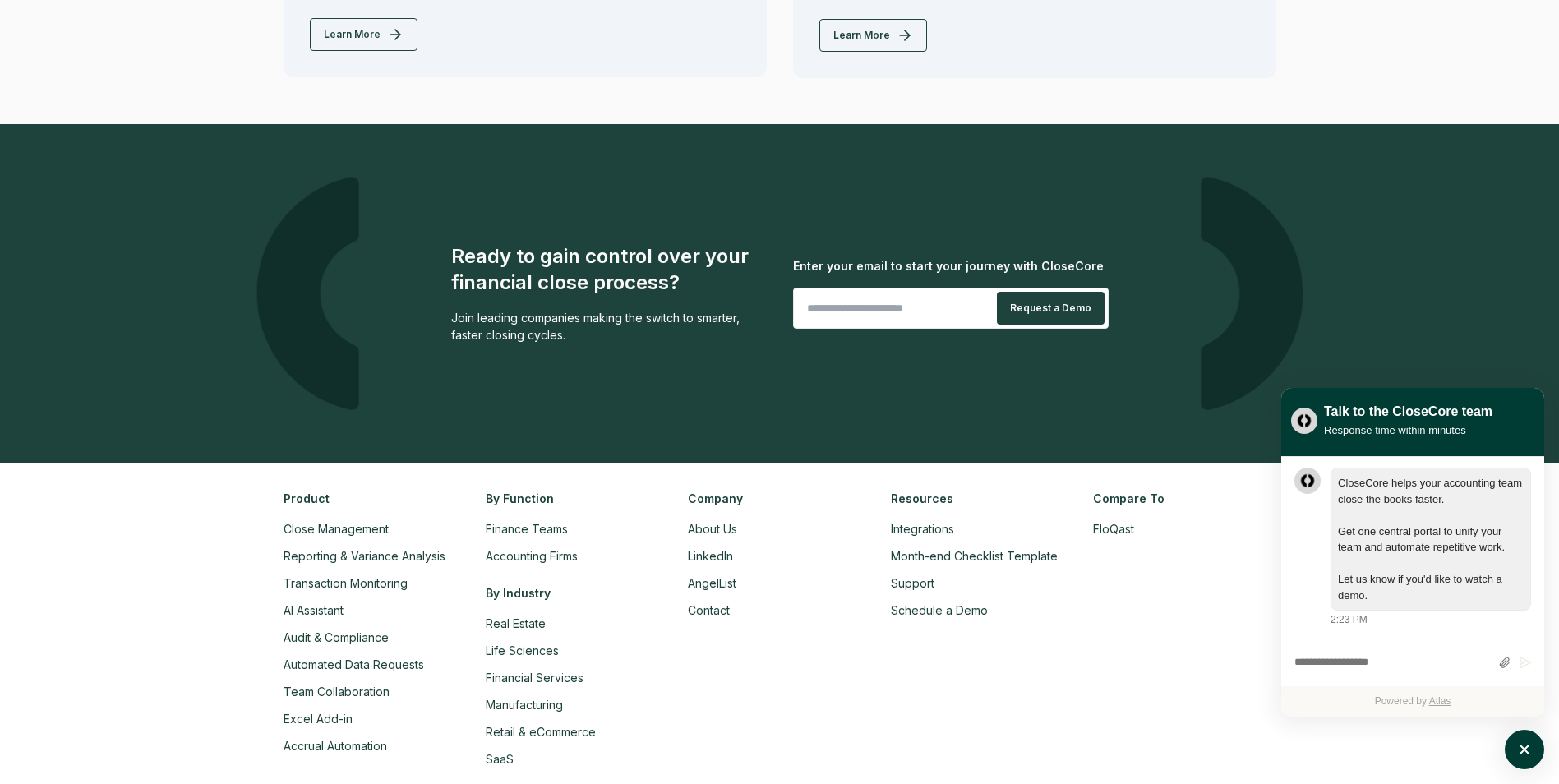
scroll to position [3763, 0]
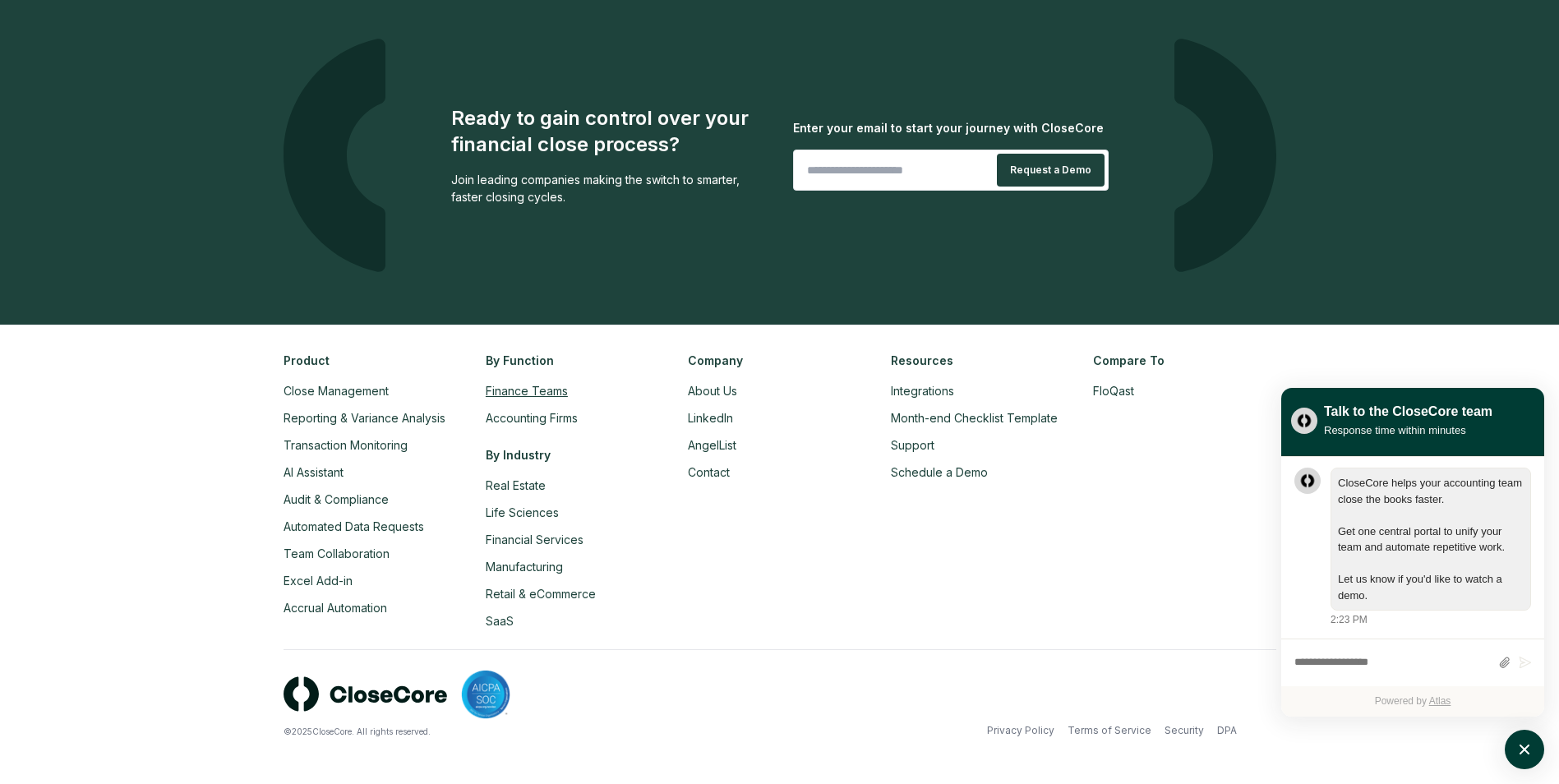
click at [557, 395] on link "Finance Teams" at bounding box center [527, 391] width 82 height 14
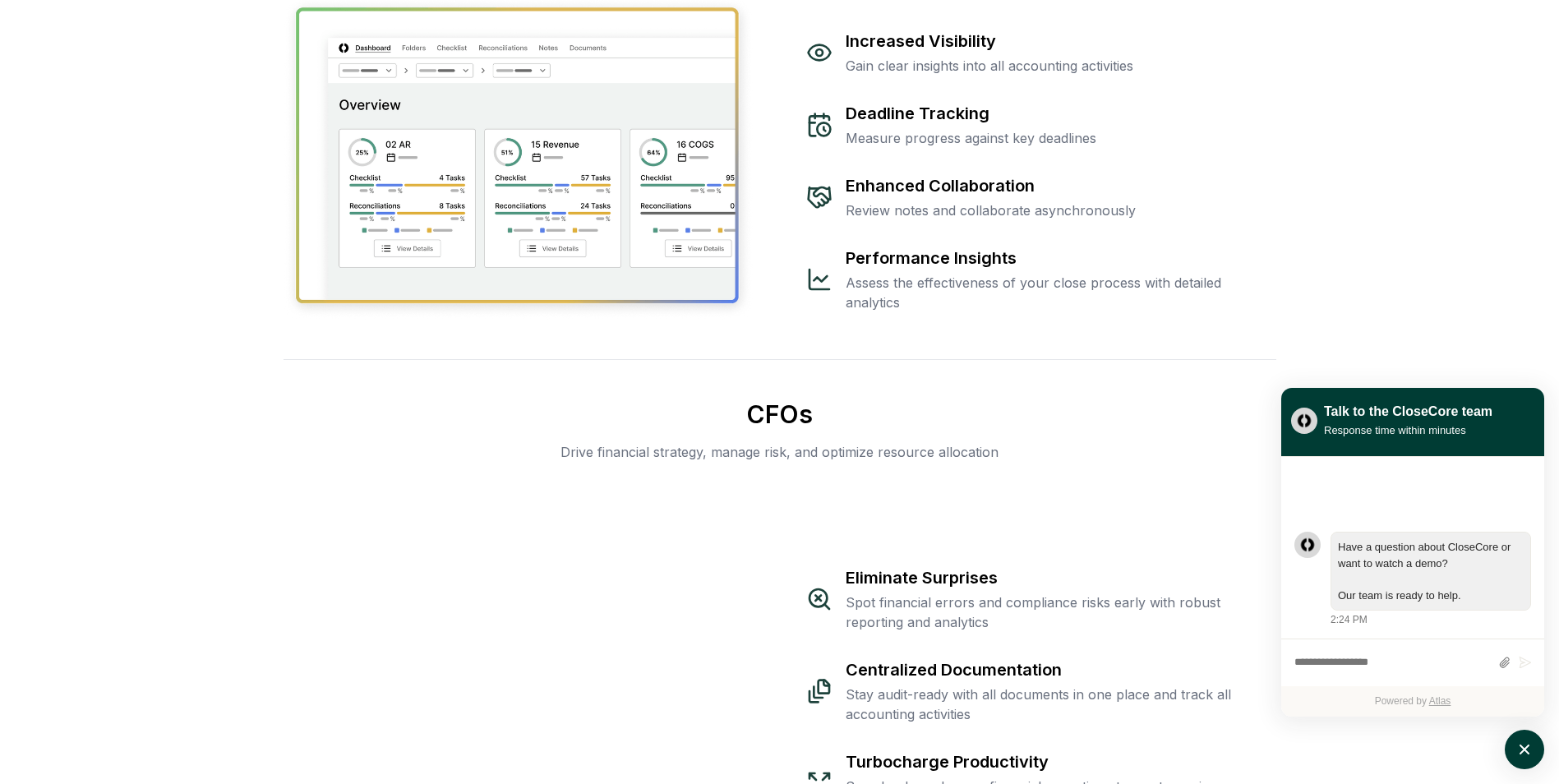
scroll to position [1644, 0]
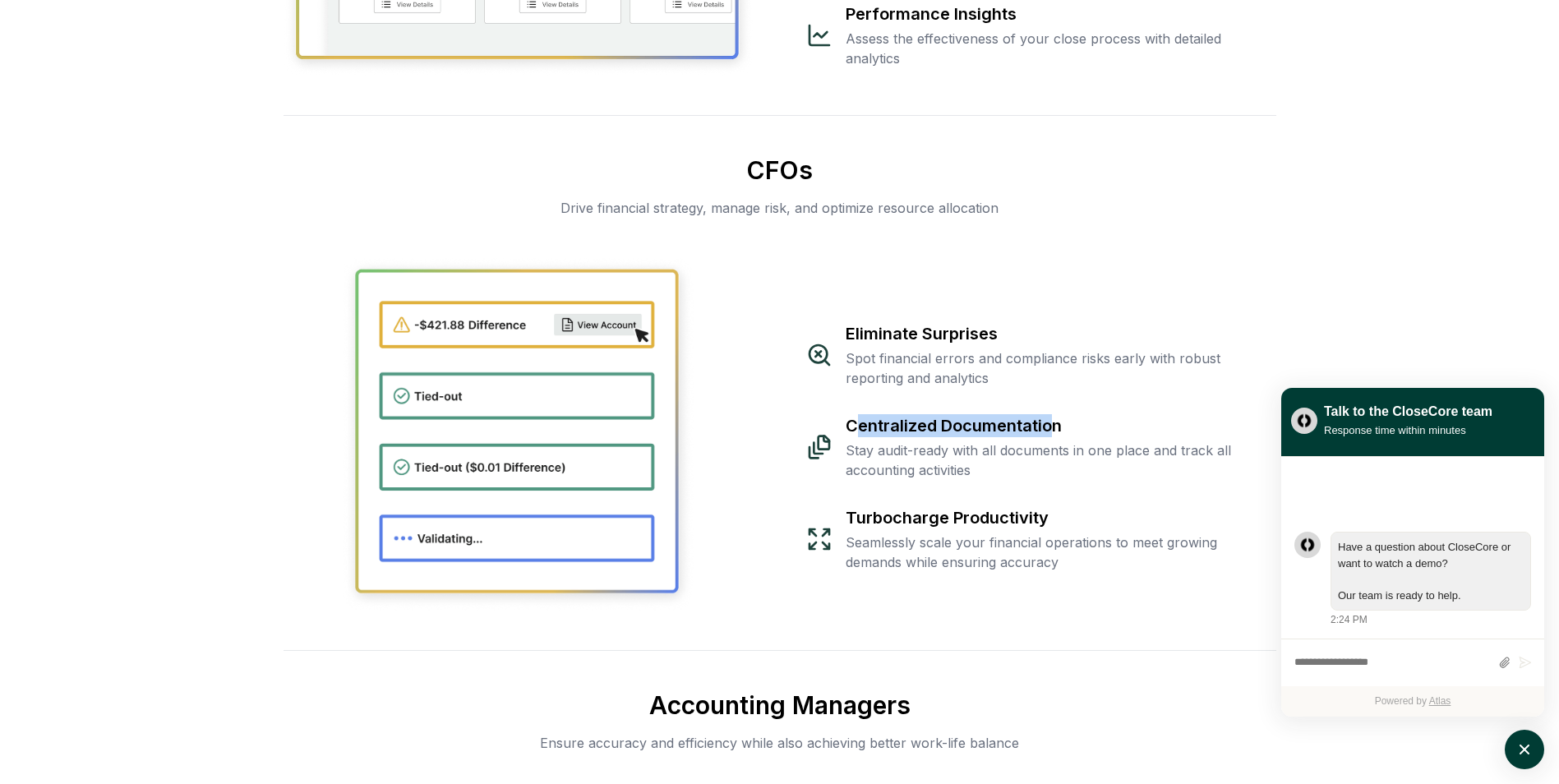
drag, startPoint x: 852, startPoint y: 428, endPoint x: 1055, endPoint y: 429, distance: 203.0
click at [1055, 429] on div "Centralized Documentation" at bounding box center [1061, 426] width 431 height 23
drag, startPoint x: 860, startPoint y: 520, endPoint x: 1059, endPoint y: 520, distance: 199.0
click at [1059, 520] on div "Turbocharge Productivity" at bounding box center [1061, 518] width 431 height 23
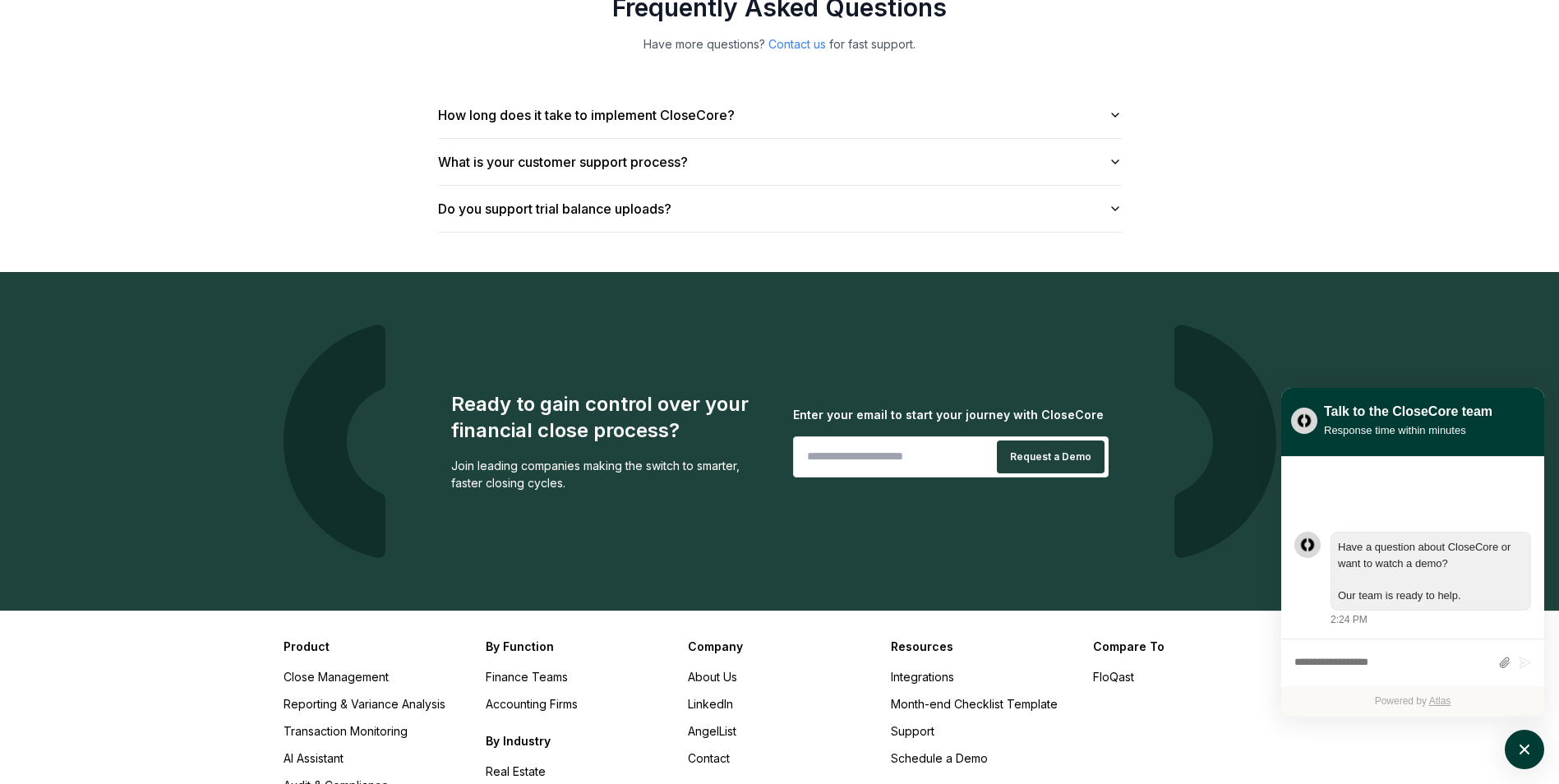
scroll to position [3370, 0]
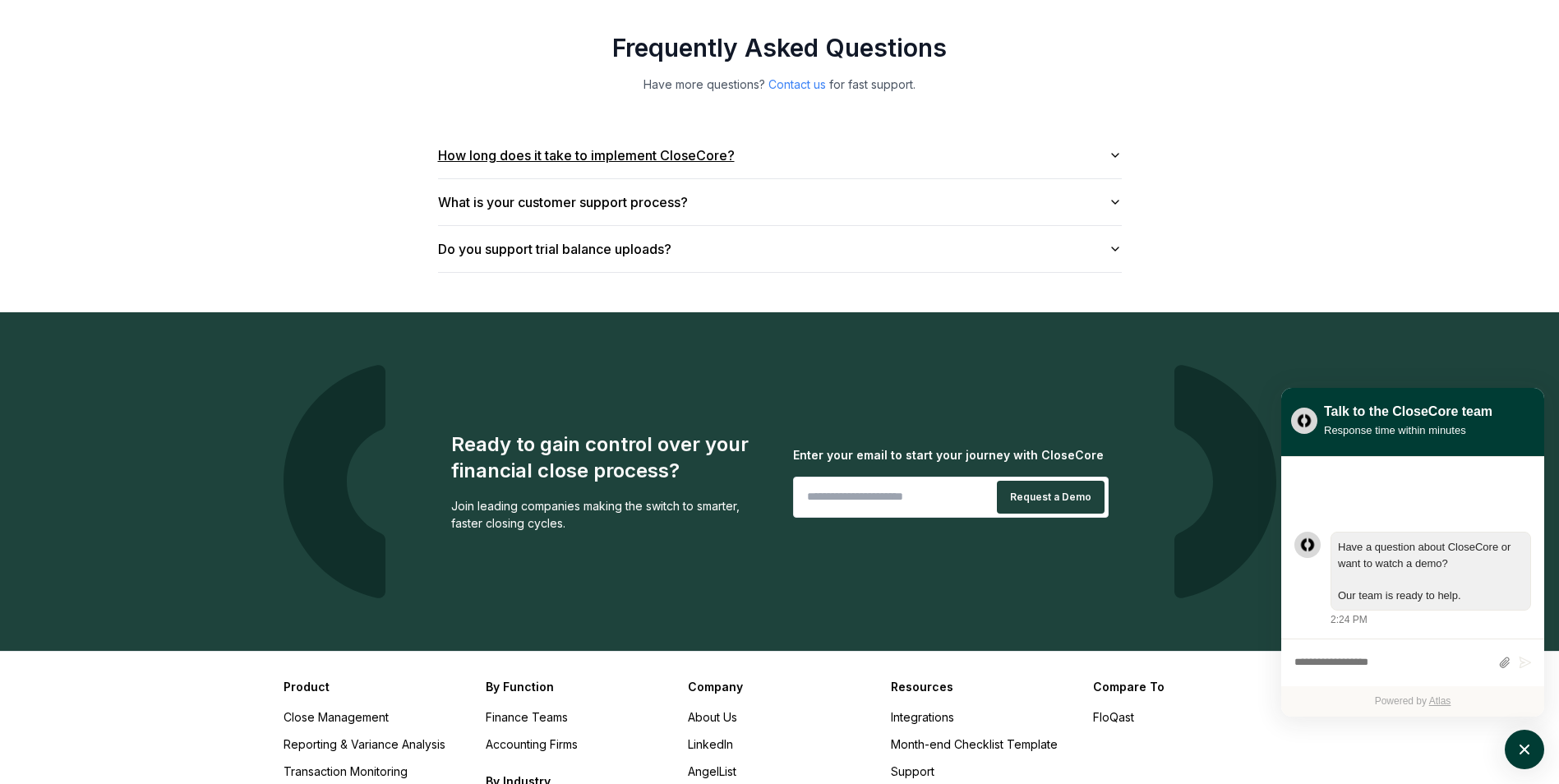
click at [1114, 149] on icon "button" at bounding box center [1116, 156] width 13 height 13
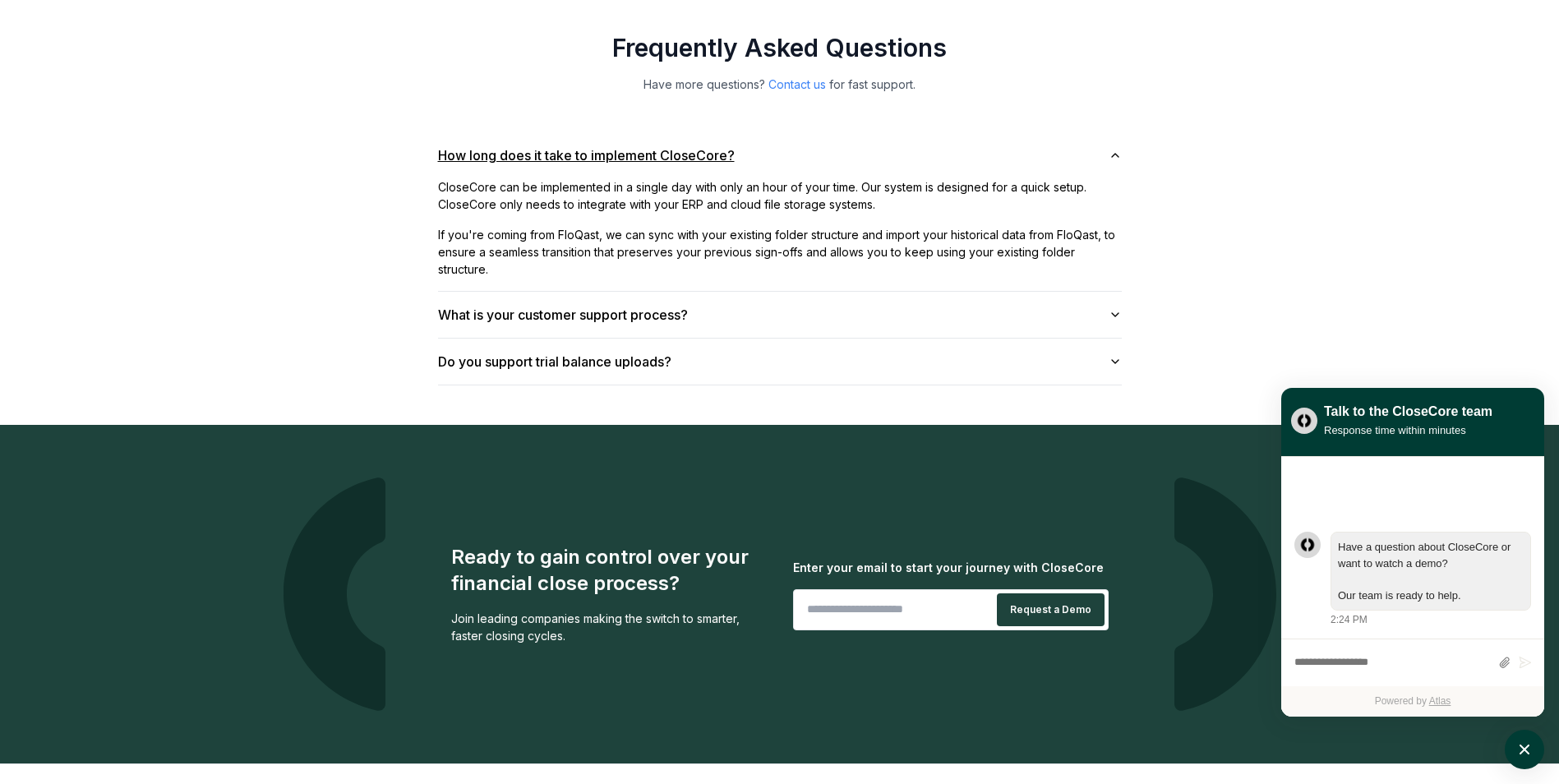
click at [1114, 149] on icon "button" at bounding box center [1116, 156] width 13 height 13
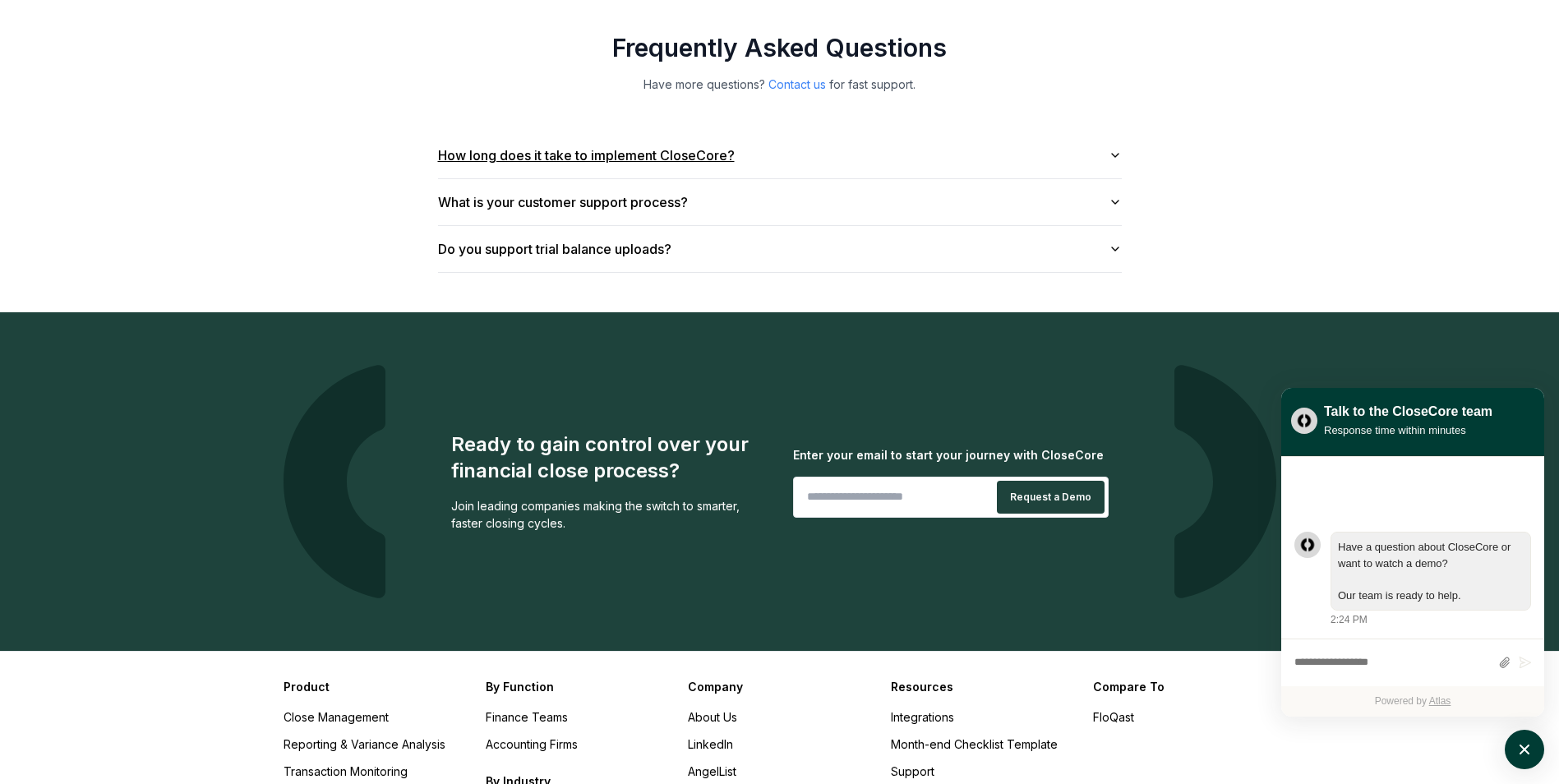
click at [1114, 149] on icon "button" at bounding box center [1116, 156] width 13 height 13
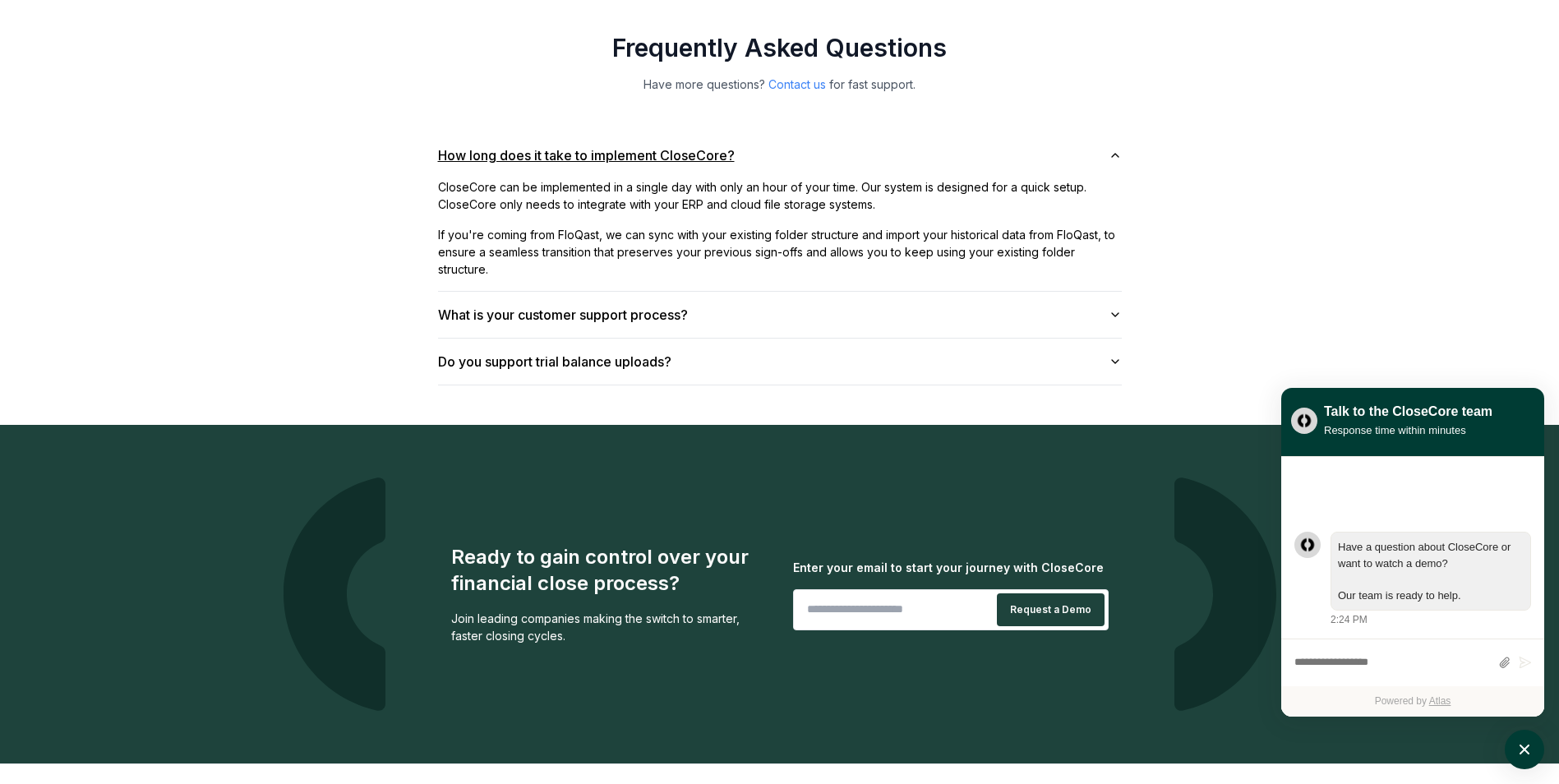
click at [1114, 149] on icon "button" at bounding box center [1116, 156] width 13 height 13
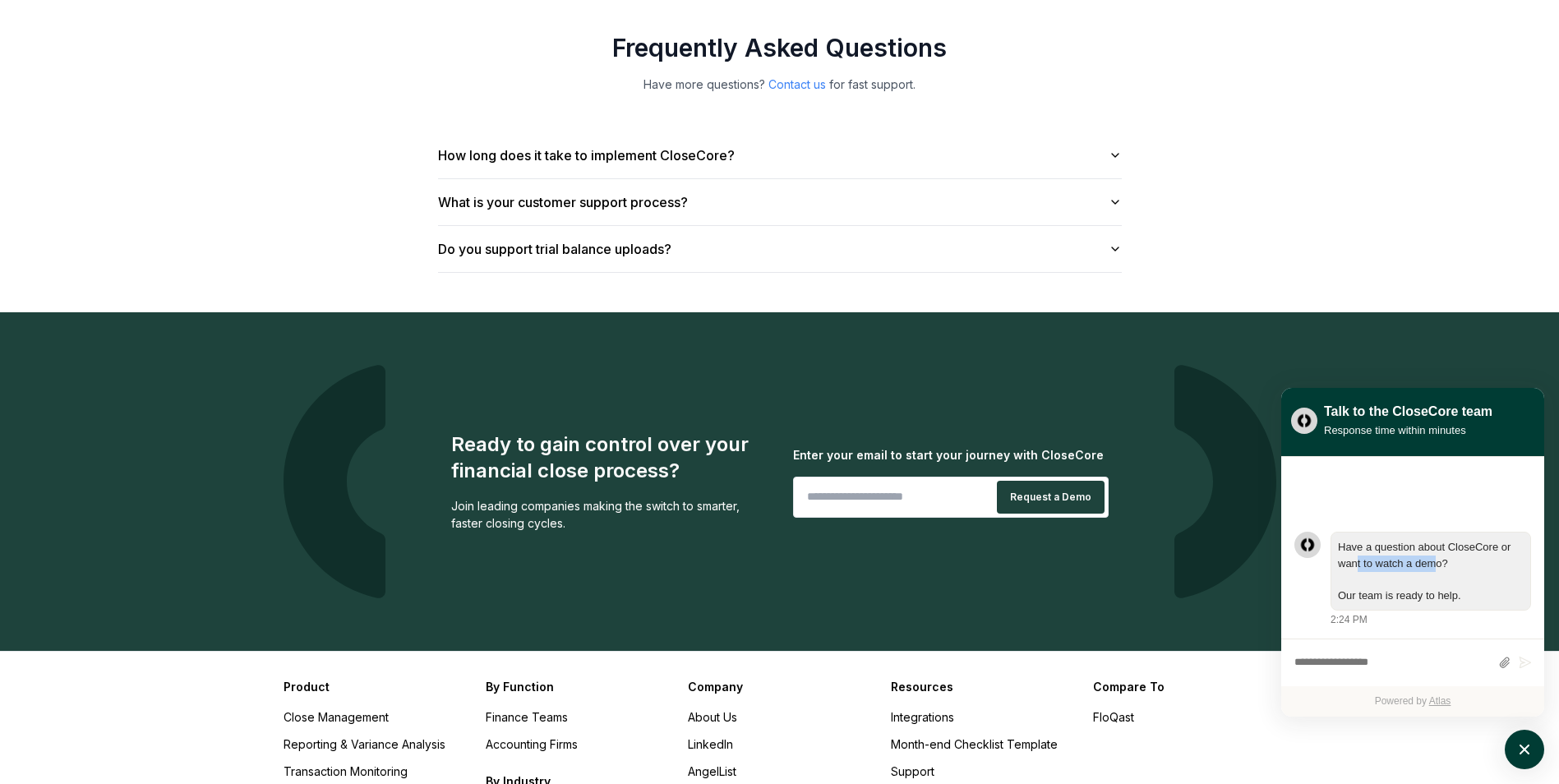
drag, startPoint x: 1357, startPoint y: 556, endPoint x: 1438, endPoint y: 565, distance: 81.5
click at [1438, 565] on div "Have a question about CloseCore or want to watch a demo? Our team is ready to h…" at bounding box center [1431, 570] width 185 height 64
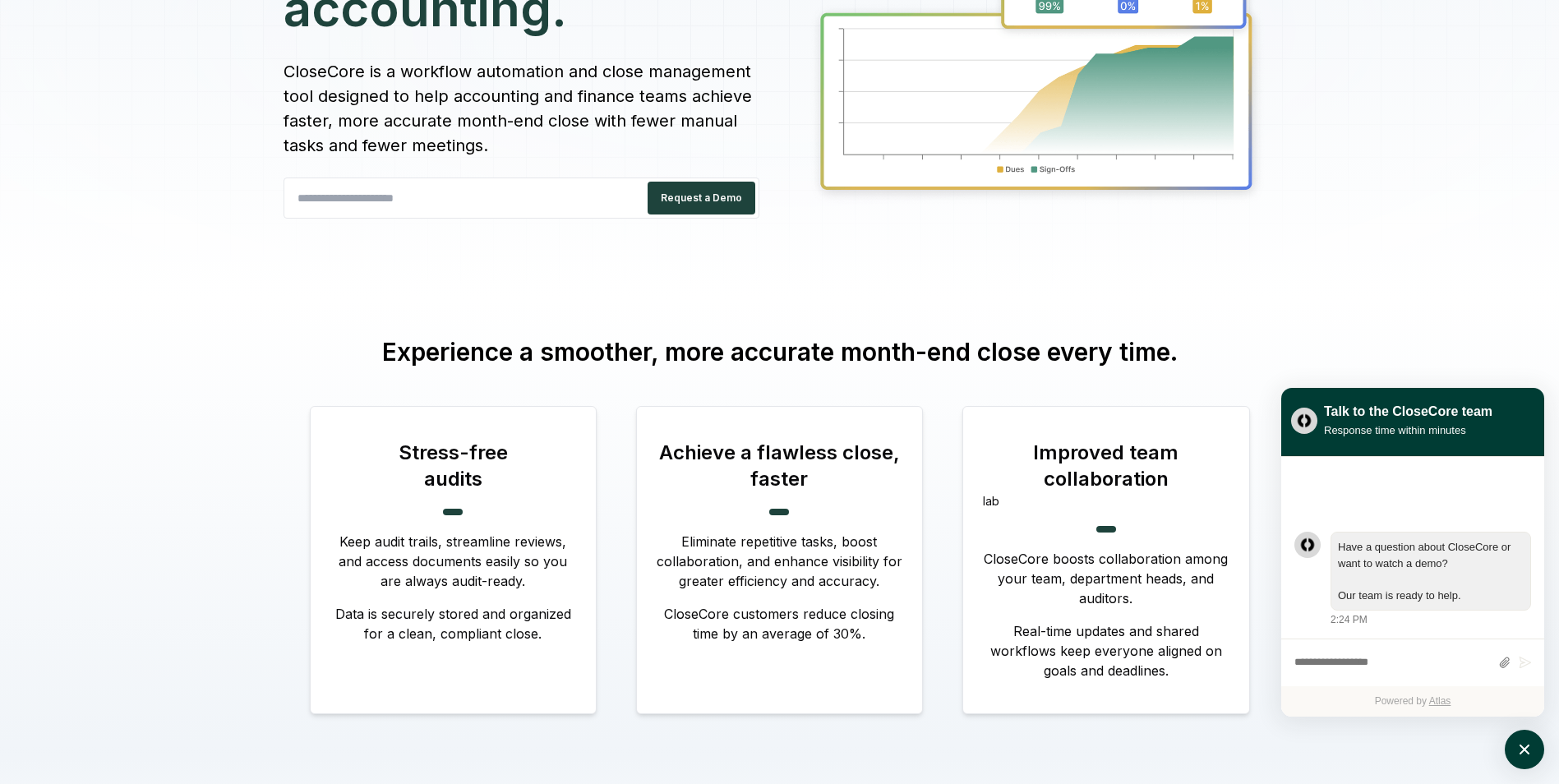
scroll to position [0, 0]
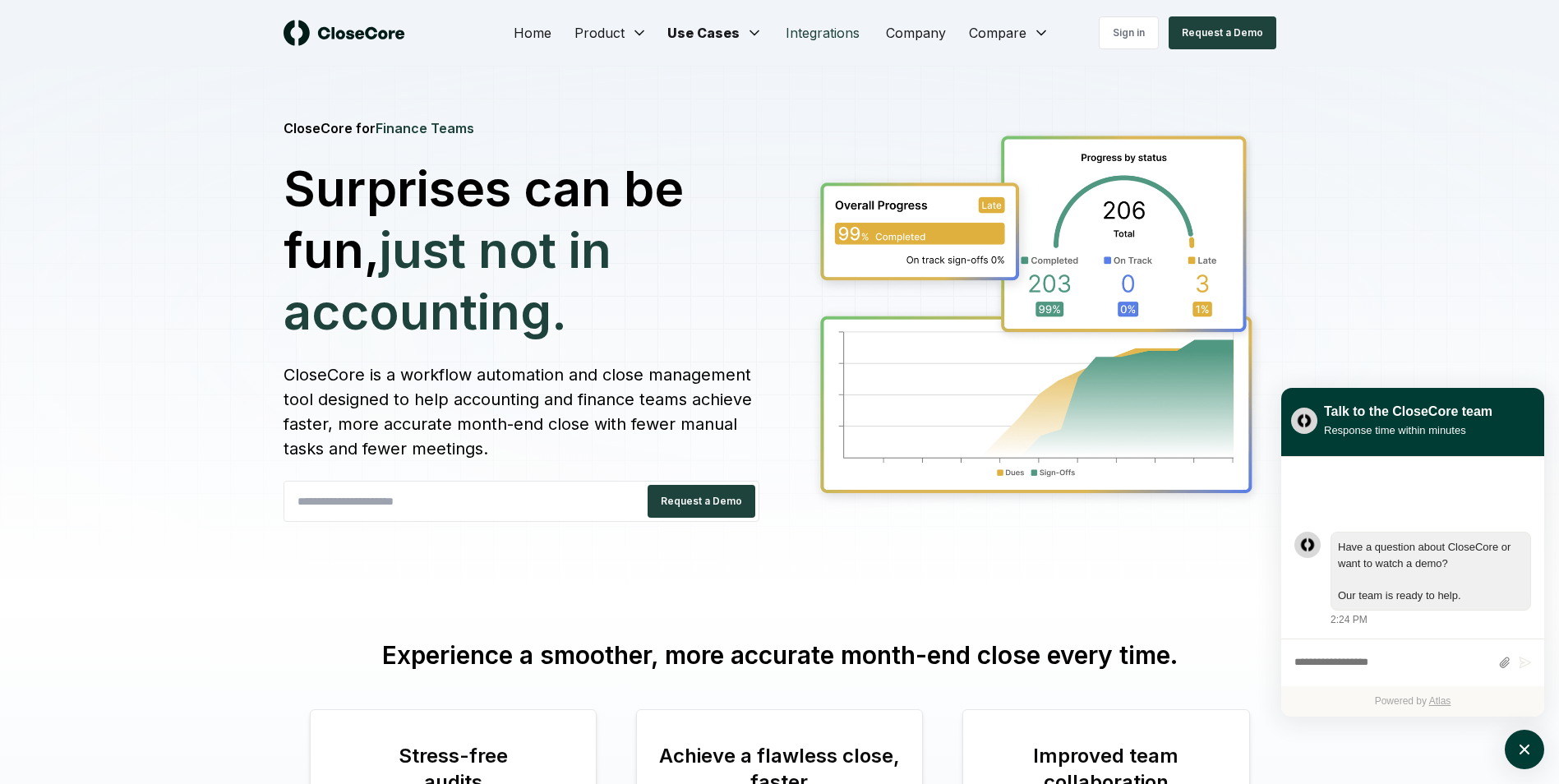
click at [828, 29] on link "Integrations" at bounding box center [823, 32] width 101 height 33
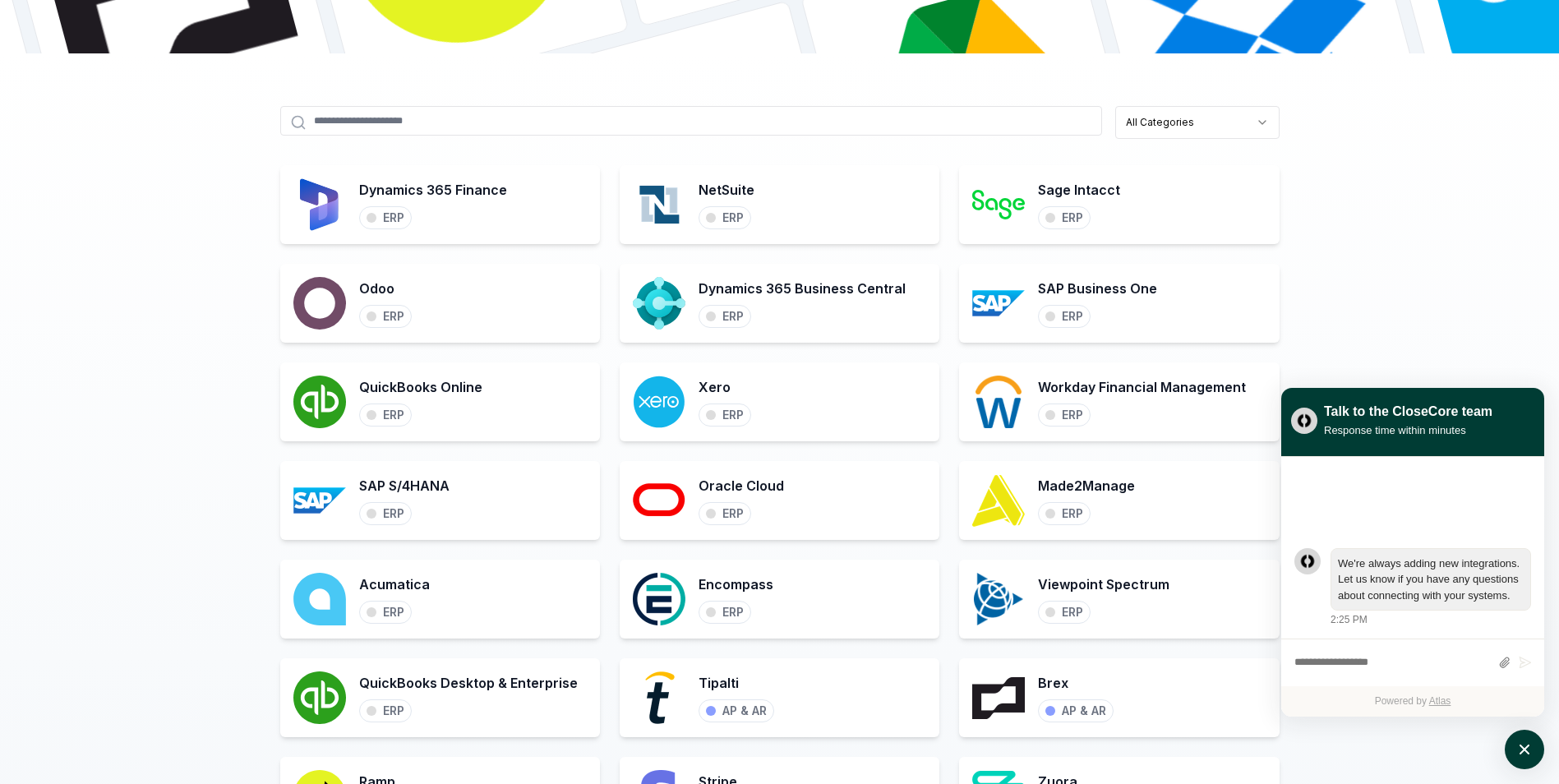
scroll to position [739, 0]
